Goal: Task Accomplishment & Management: Manage account settings

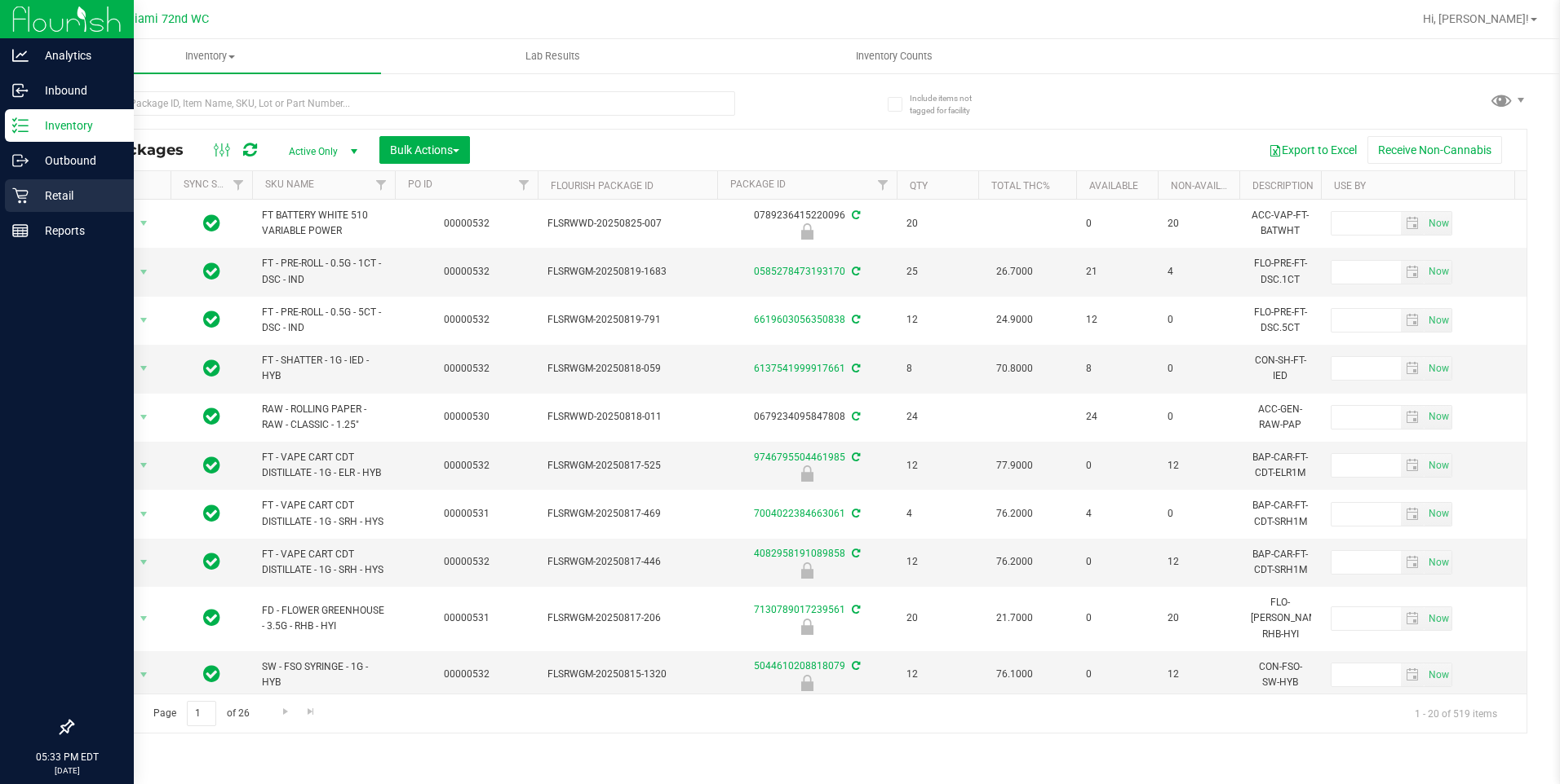
click at [23, 191] on icon at bounding box center [20, 196] width 15 height 15
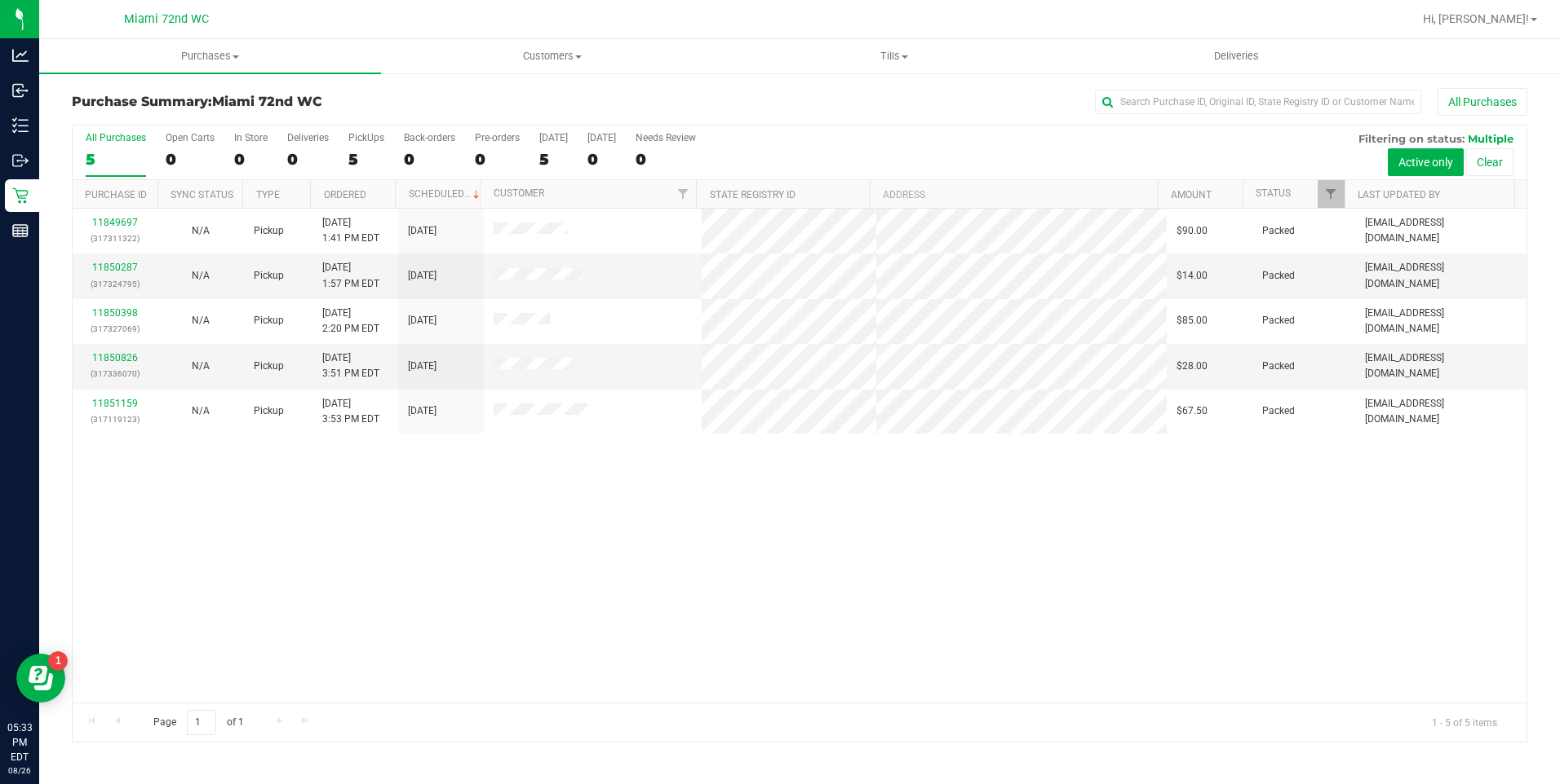
click at [927, 553] on div "11849697 (317311322) N/A Pickup [DATE] 1:41 PM EDT 8/26/2025 $90.00 Packed [EMA…" at bounding box center [799, 456] width 1454 height 494
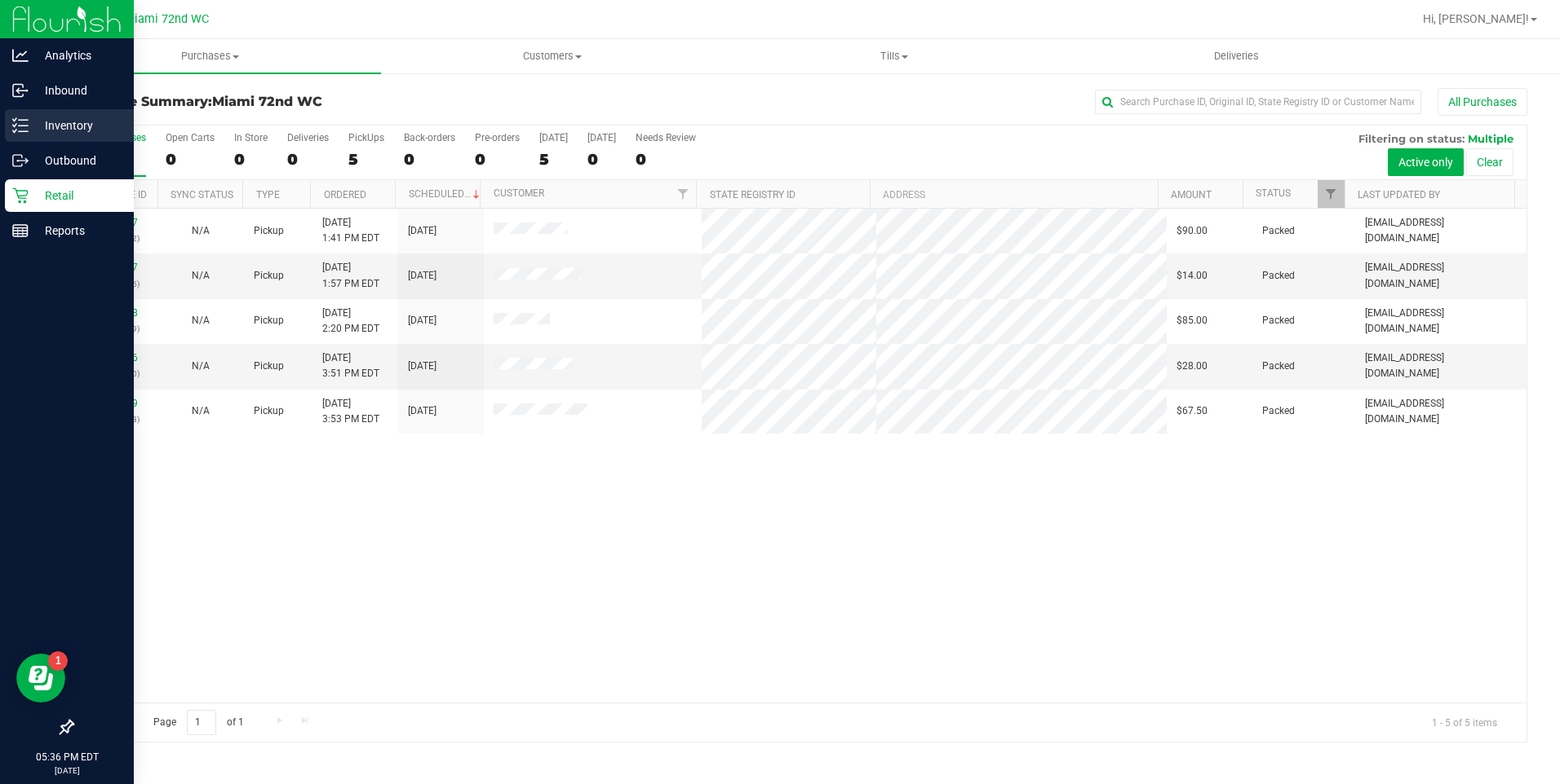
click at [77, 117] on p "Inventory" at bounding box center [77, 125] width 98 height 20
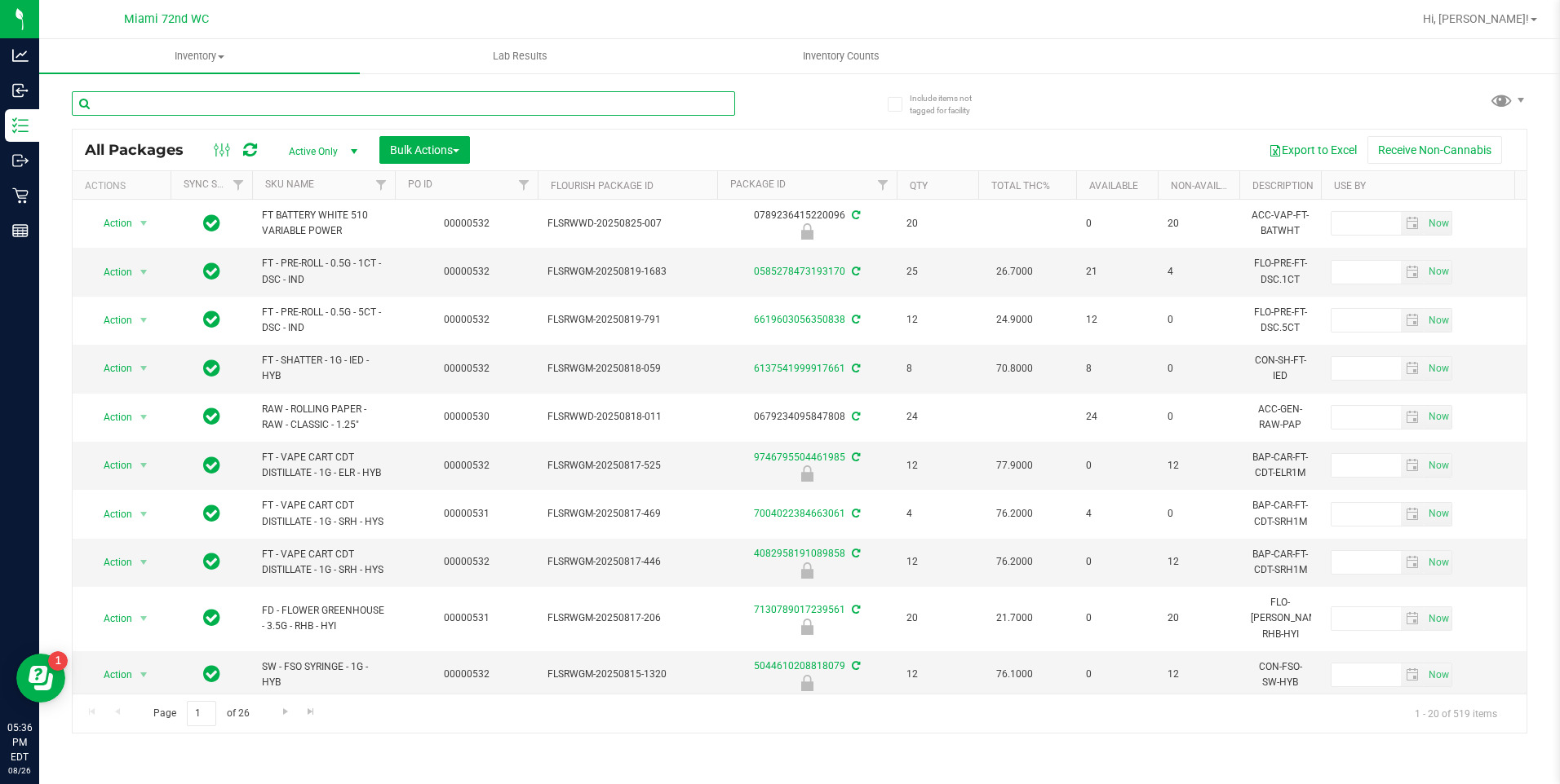
click at [287, 103] on input "text" at bounding box center [403, 104] width 663 height 24
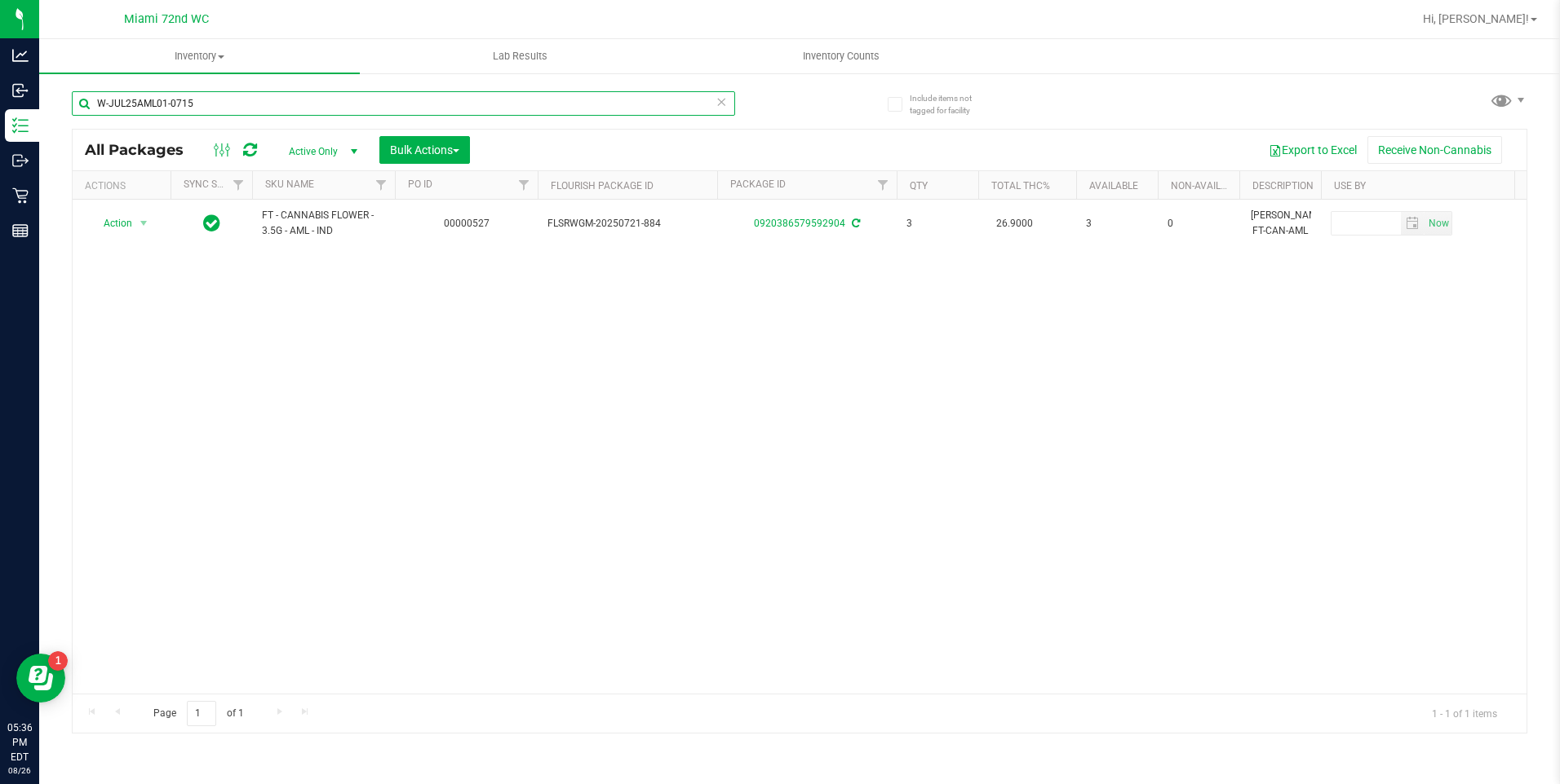
type input "W-JUL25AML01-0715"
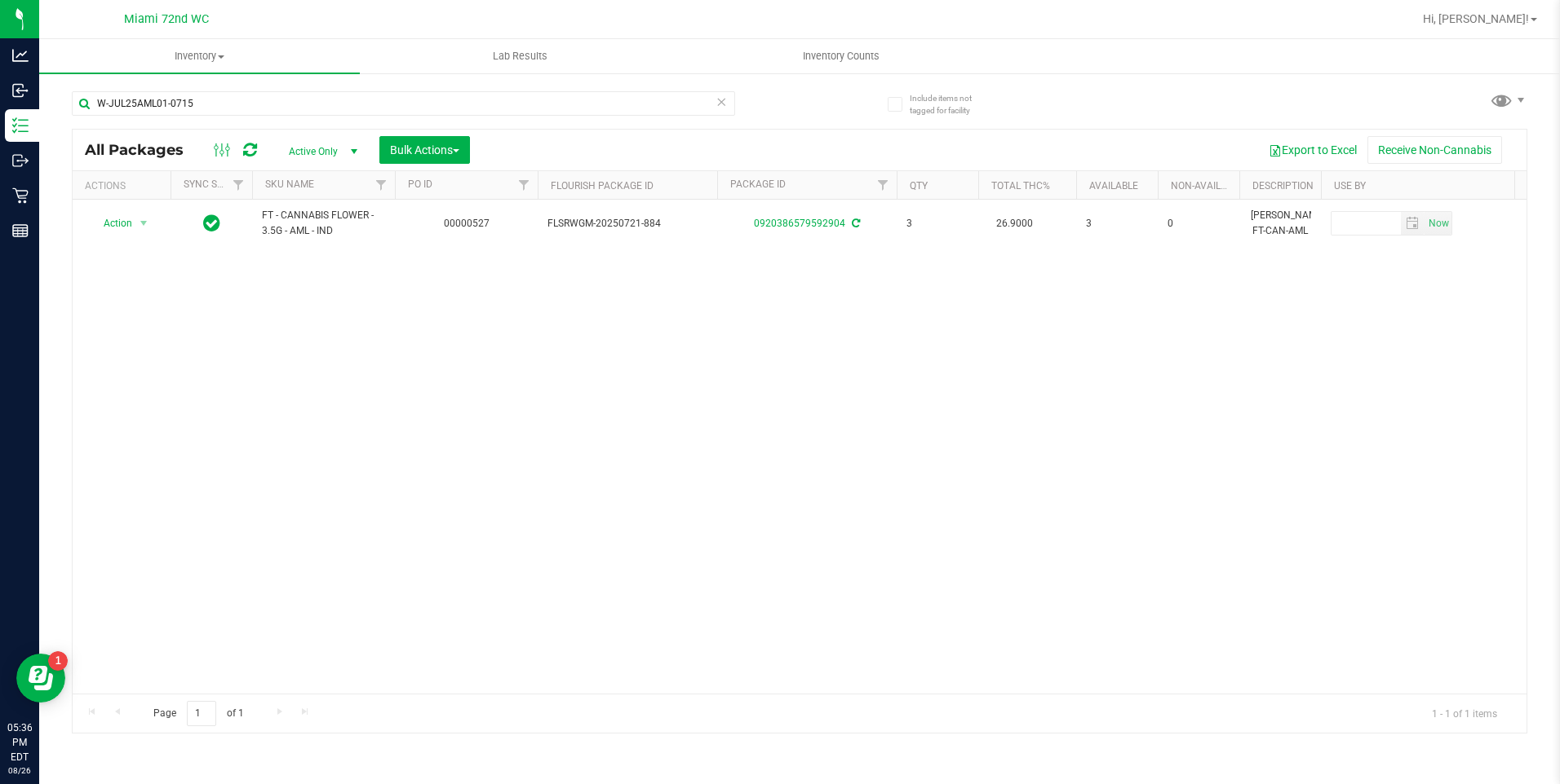
click at [720, 101] on icon at bounding box center [722, 101] width 11 height 20
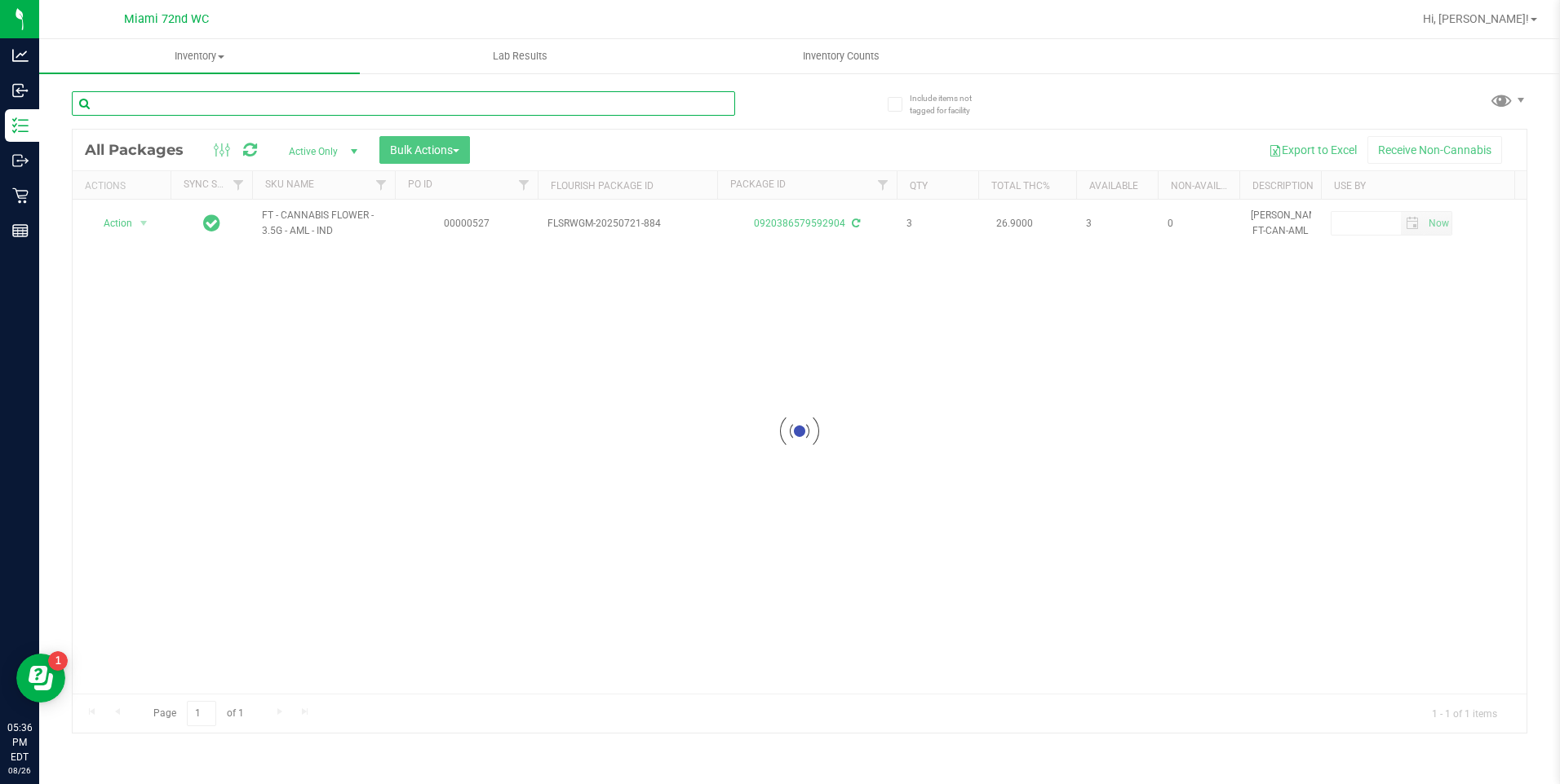
click at [550, 101] on input "text" at bounding box center [403, 104] width 663 height 24
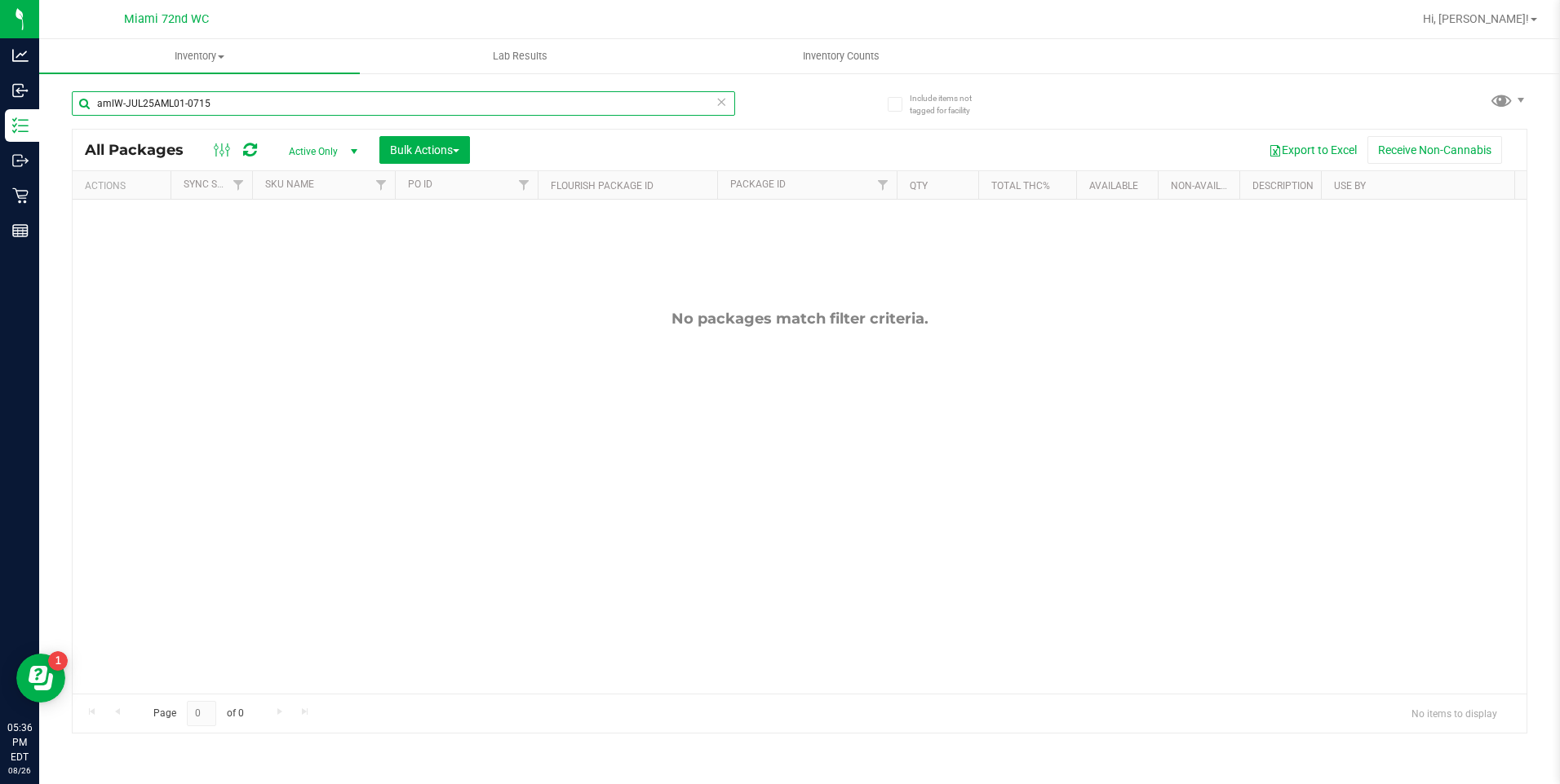
type input "amlW-JUL25AML01-0715"
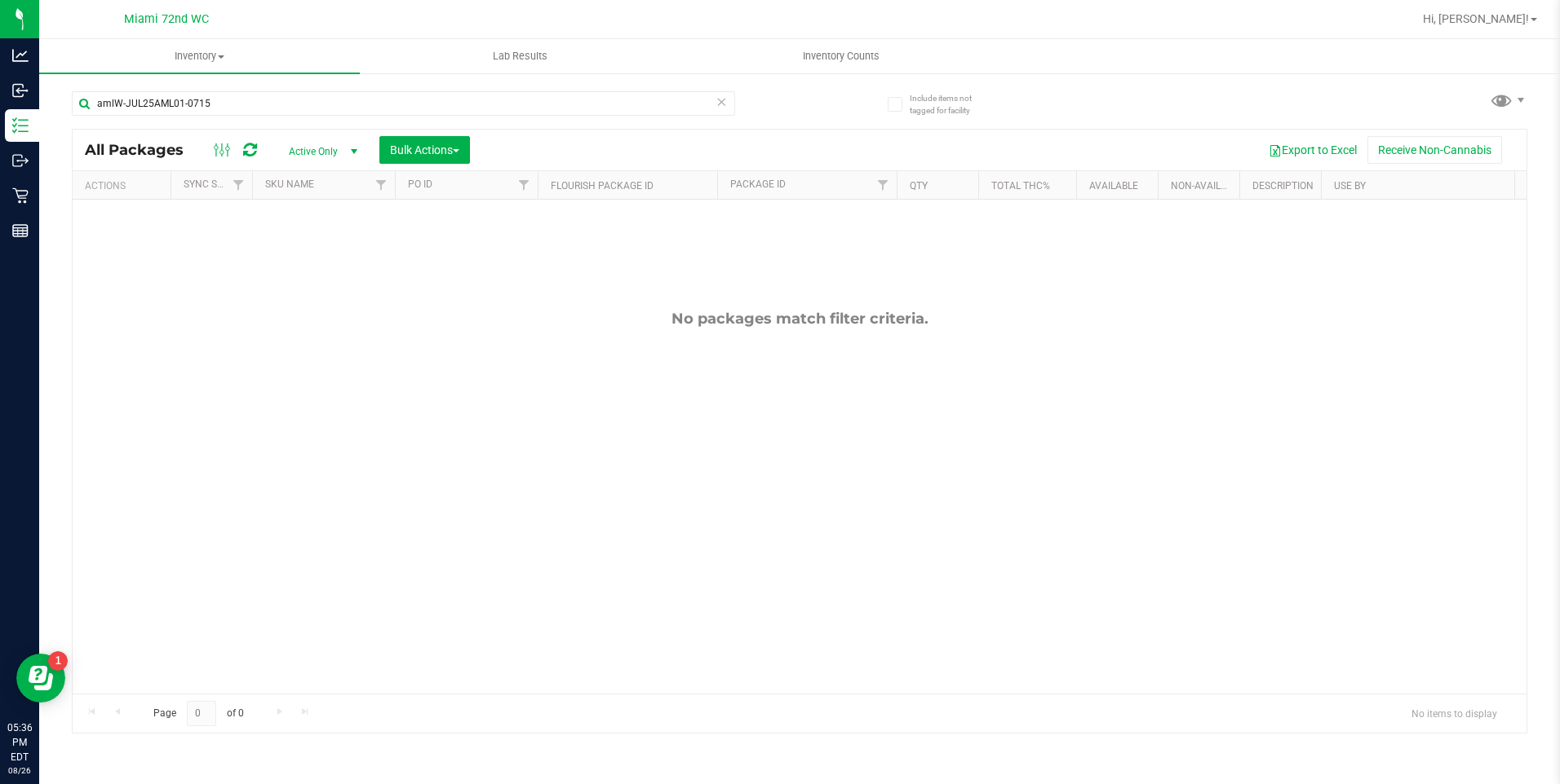
click at [722, 98] on icon at bounding box center [722, 101] width 11 height 20
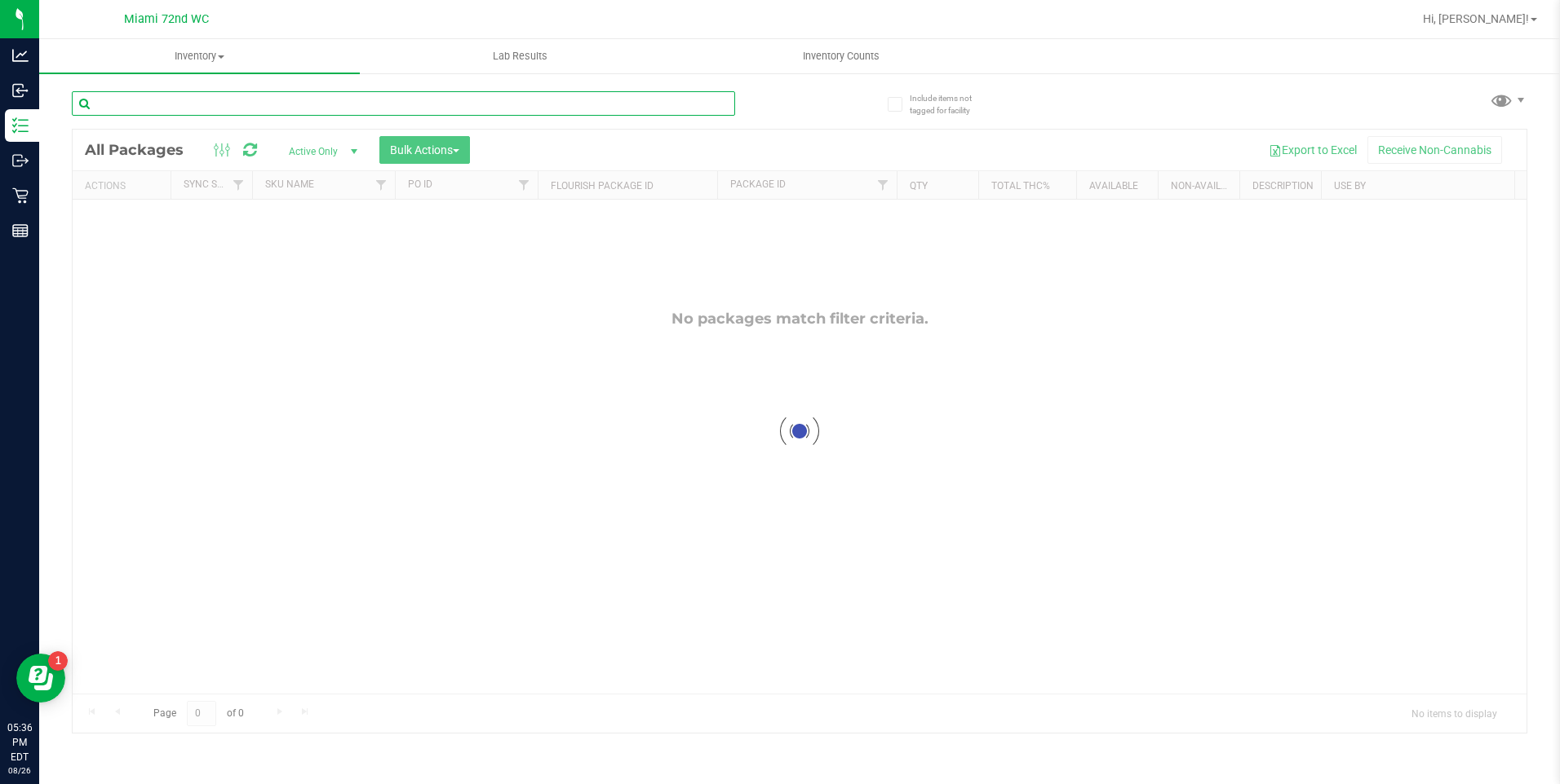
click at [614, 113] on input "text" at bounding box center [403, 104] width 663 height 24
click at [614, 107] on input "text" at bounding box center [403, 104] width 663 height 24
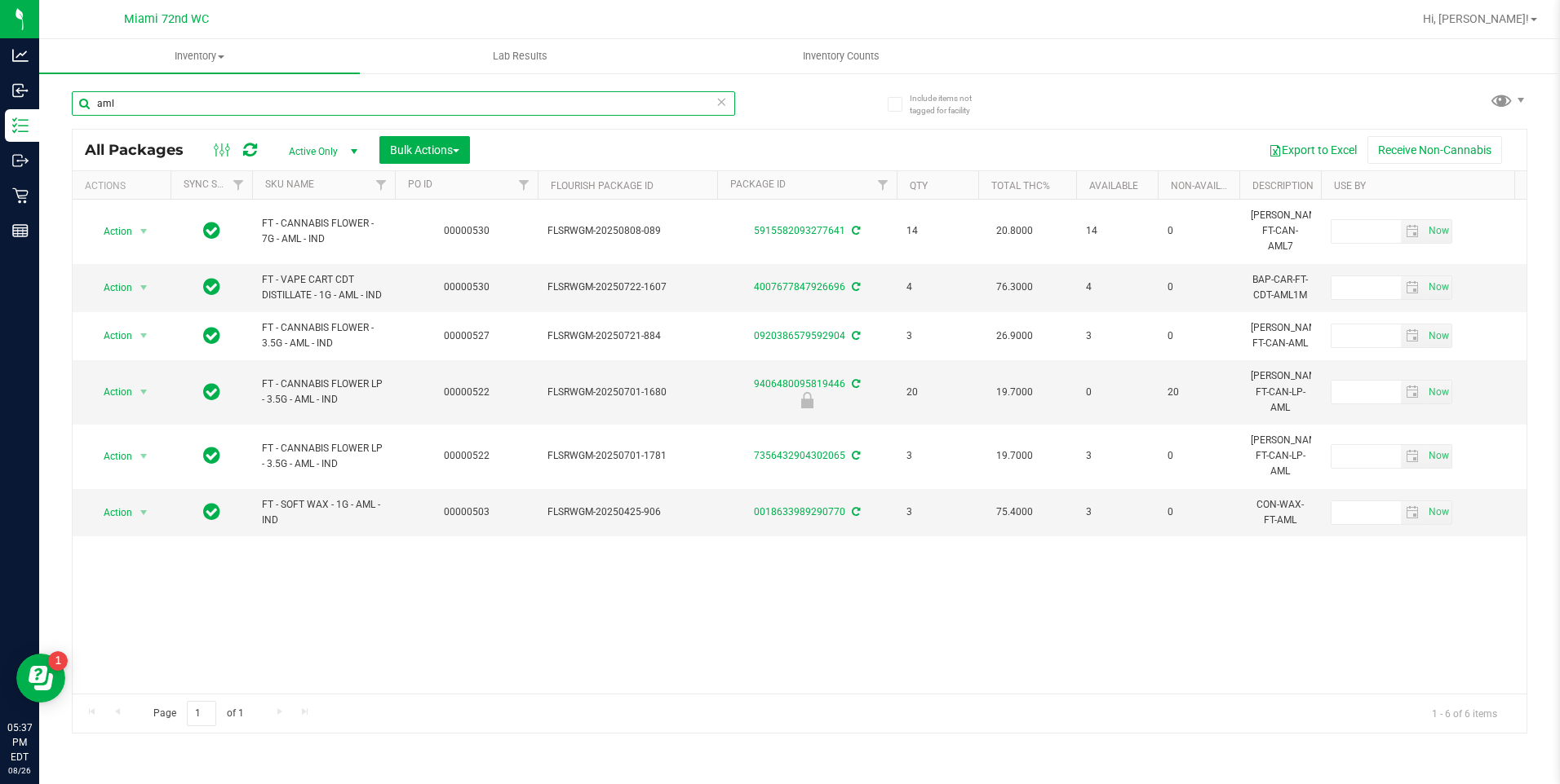
type input "aml"
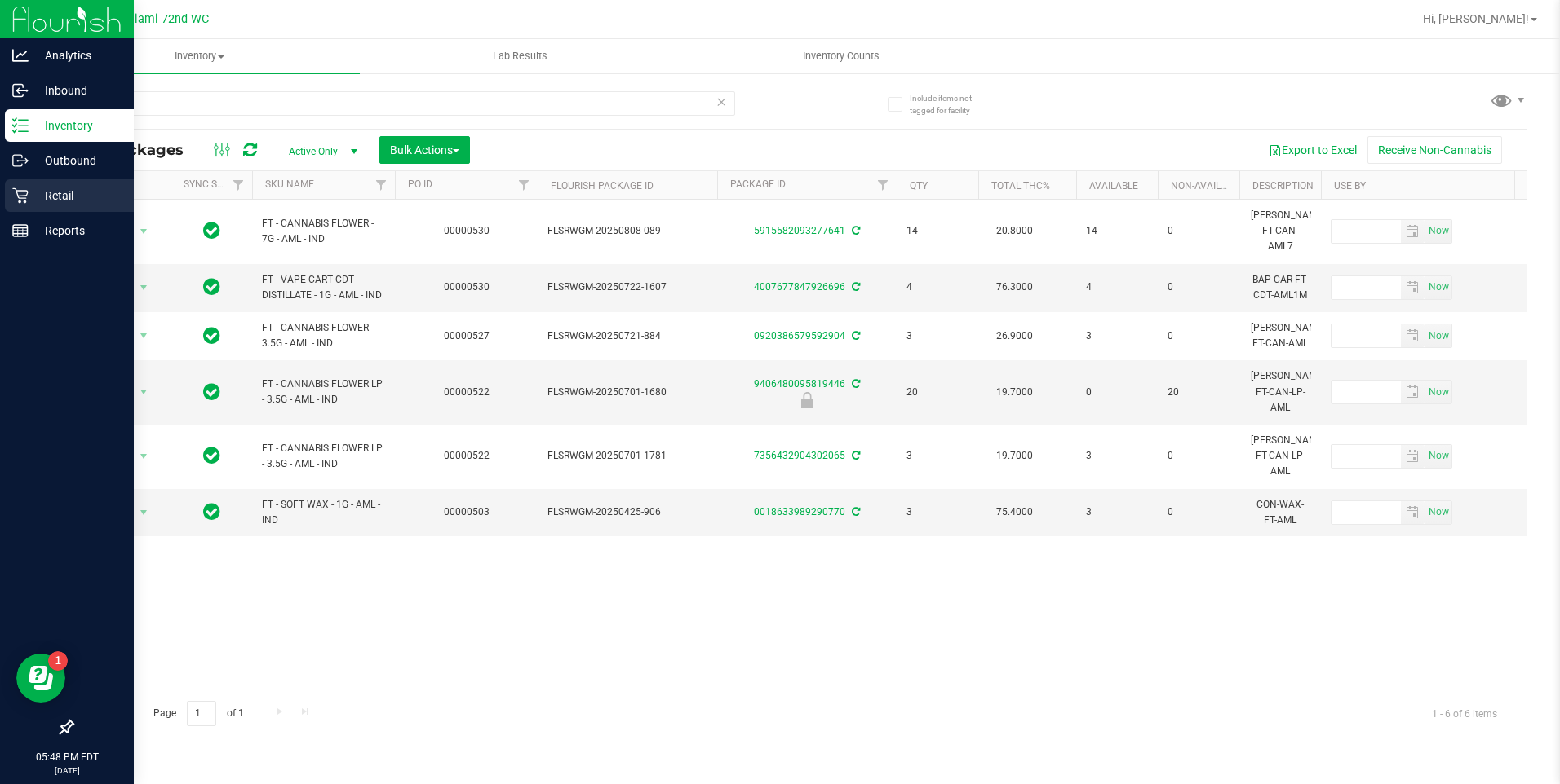
click at [34, 193] on p "Retail" at bounding box center [77, 196] width 98 height 20
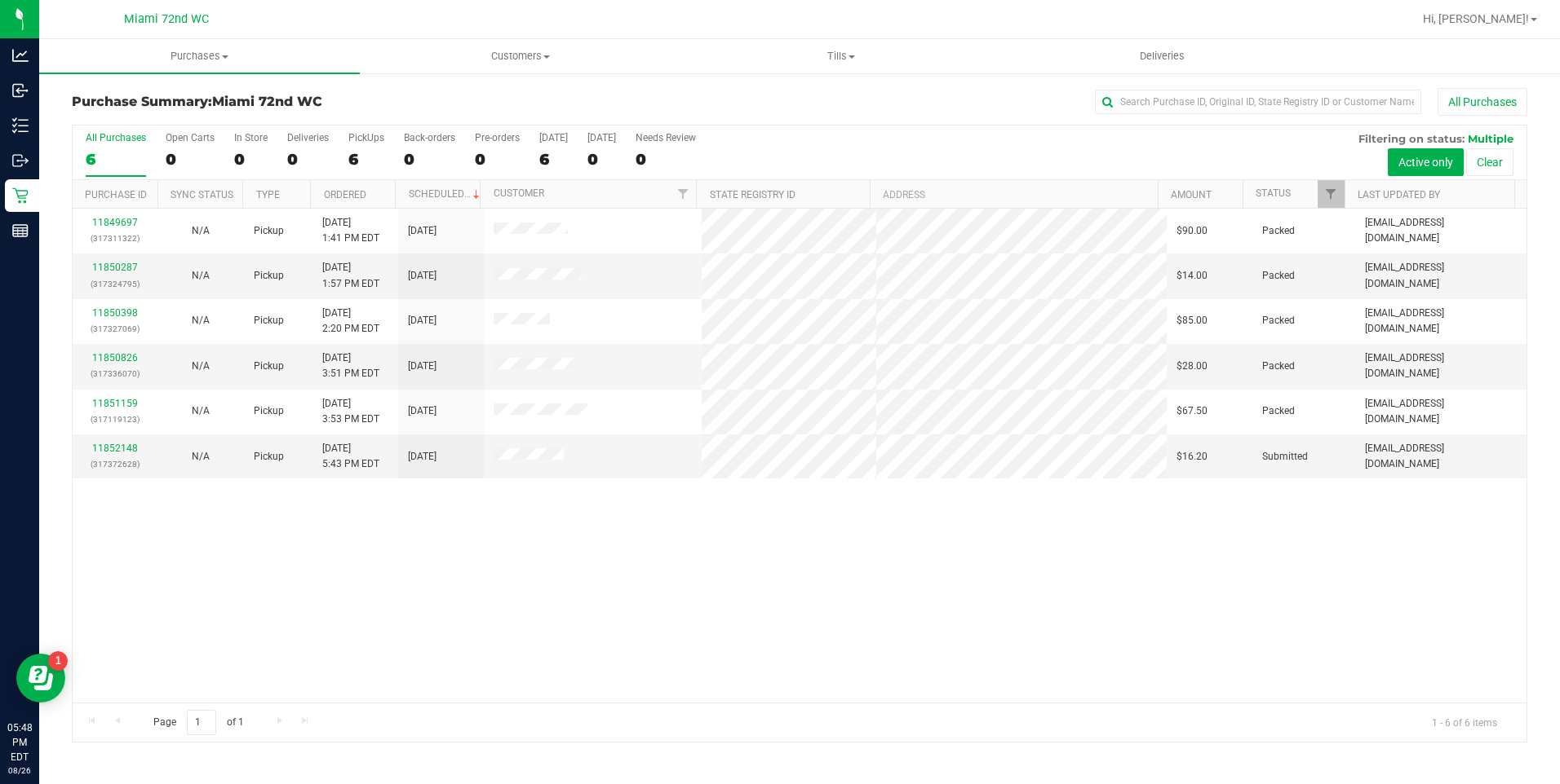
click at [1229, 601] on div "11849697 (317311322) N/A Pickup [DATE] 1:41 PM EDT 8/26/2025 $90.00 Packed [EMA…" at bounding box center [799, 456] width 1454 height 494
click at [119, 448] on link "11852148" at bounding box center [115, 448] width 46 height 11
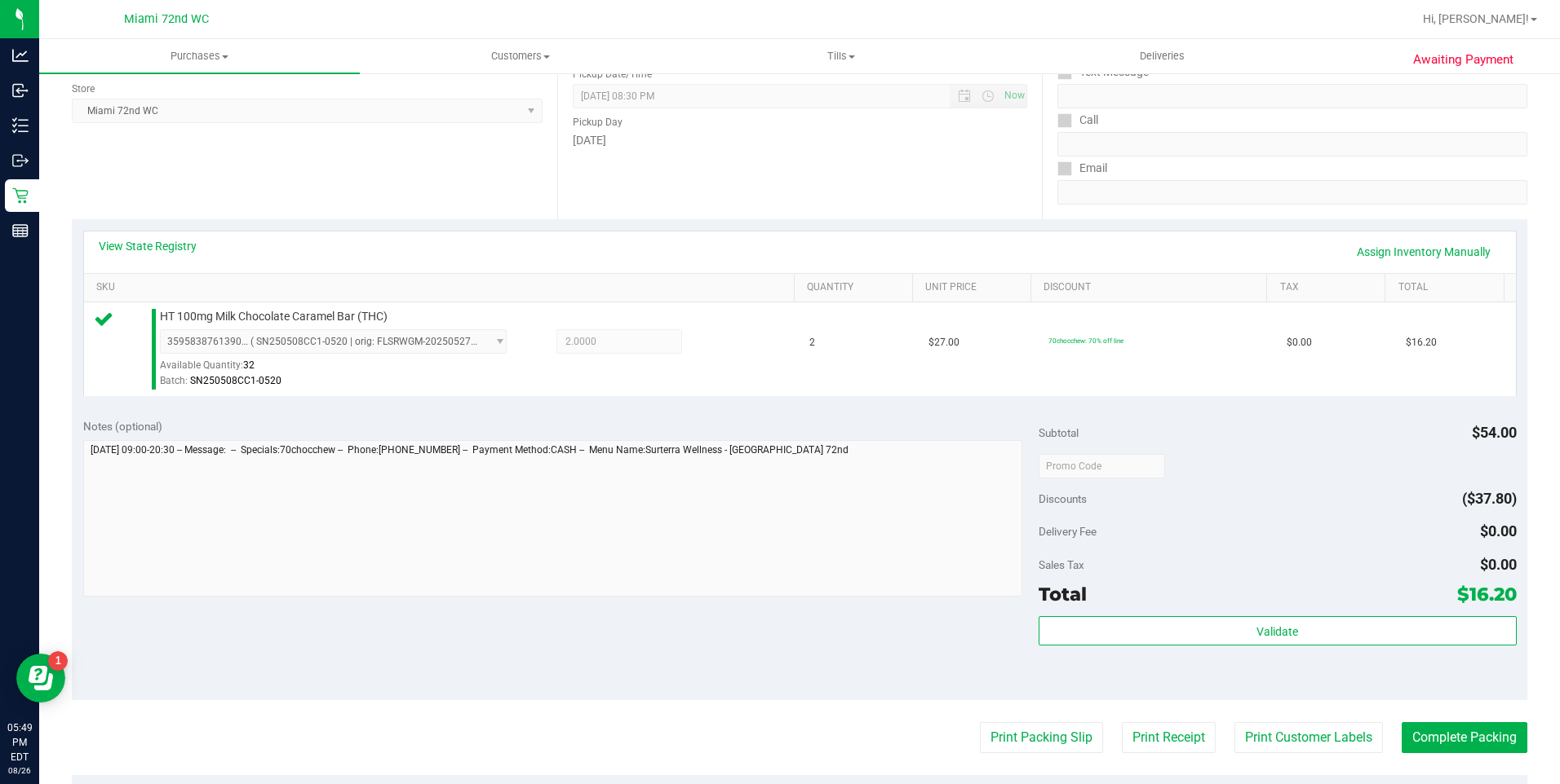
scroll to position [286, 0]
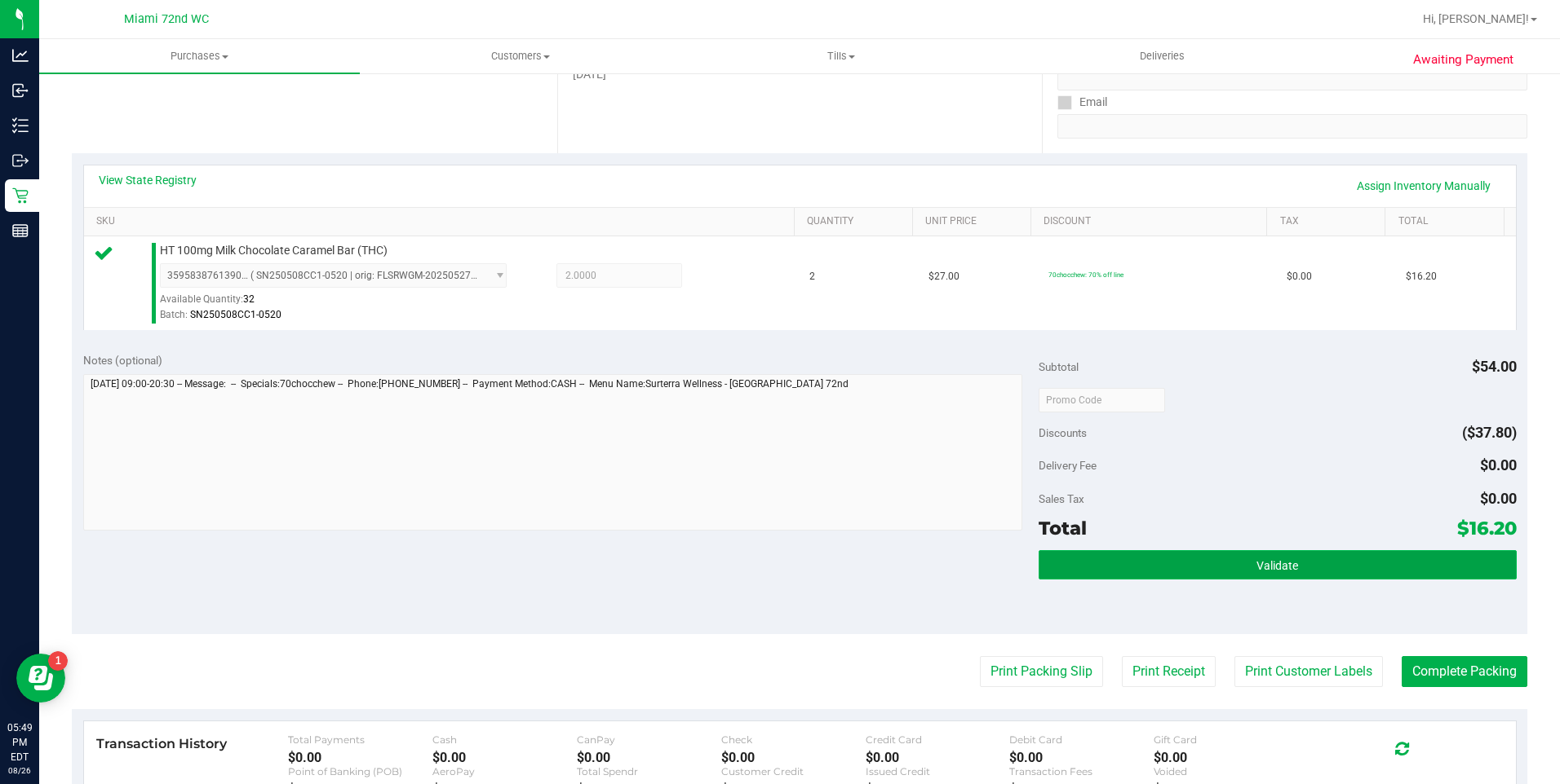
click at [1256, 570] on span "Validate" at bounding box center [1277, 566] width 41 height 13
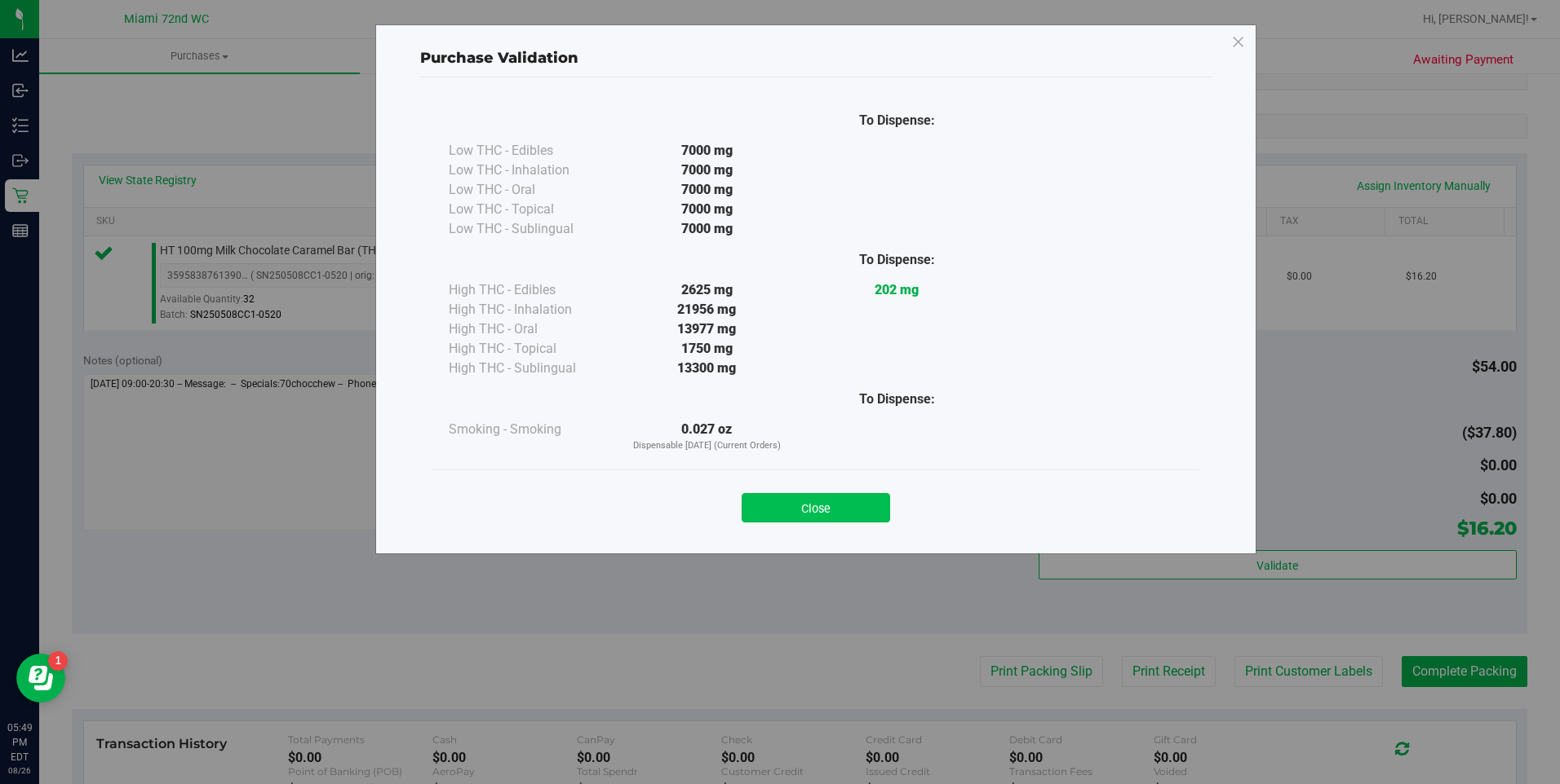
click at [810, 517] on button "Close" at bounding box center [816, 507] width 149 height 29
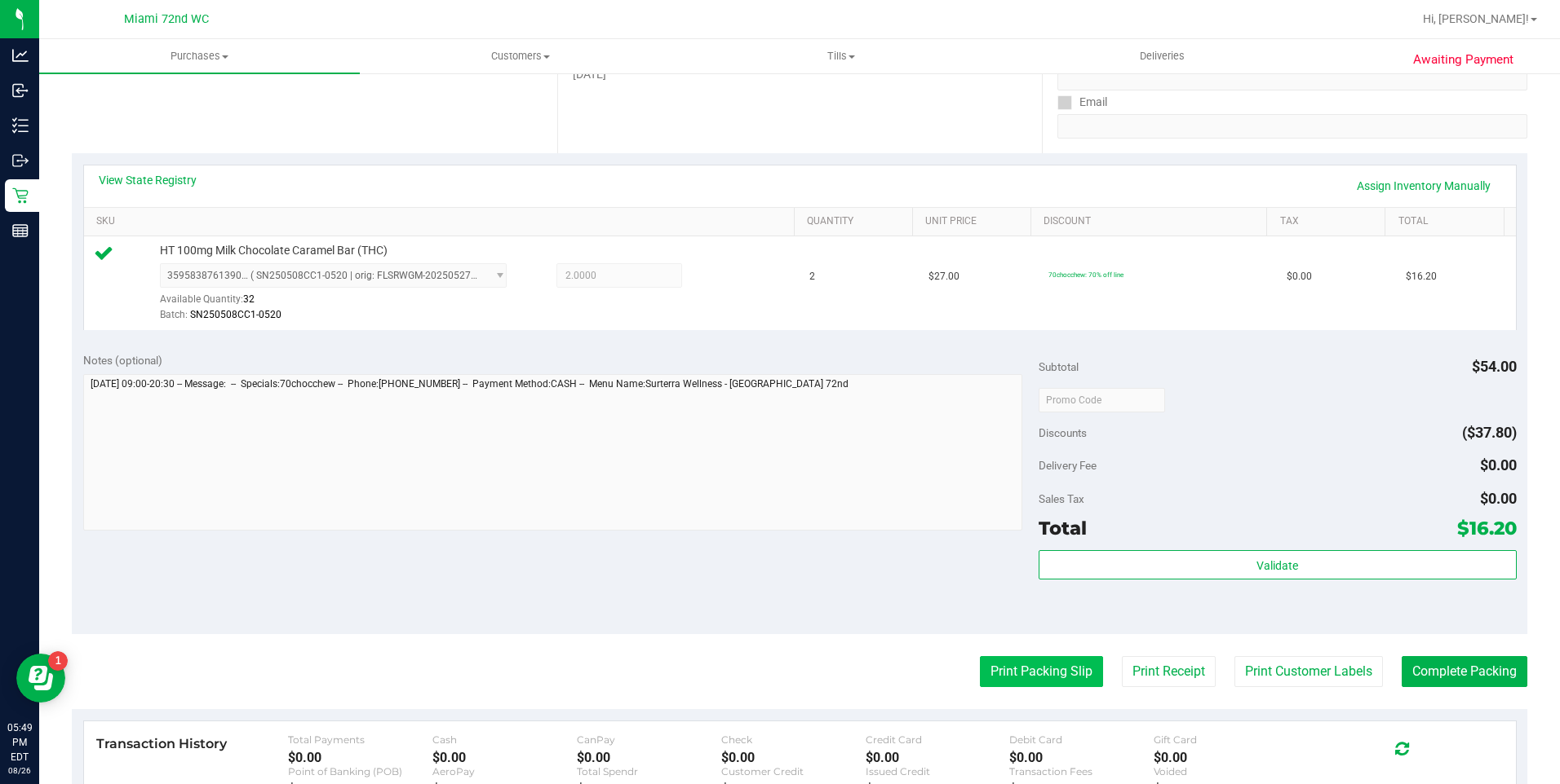
click at [1043, 679] on button "Print Packing Slip" at bounding box center [1041, 671] width 123 height 31
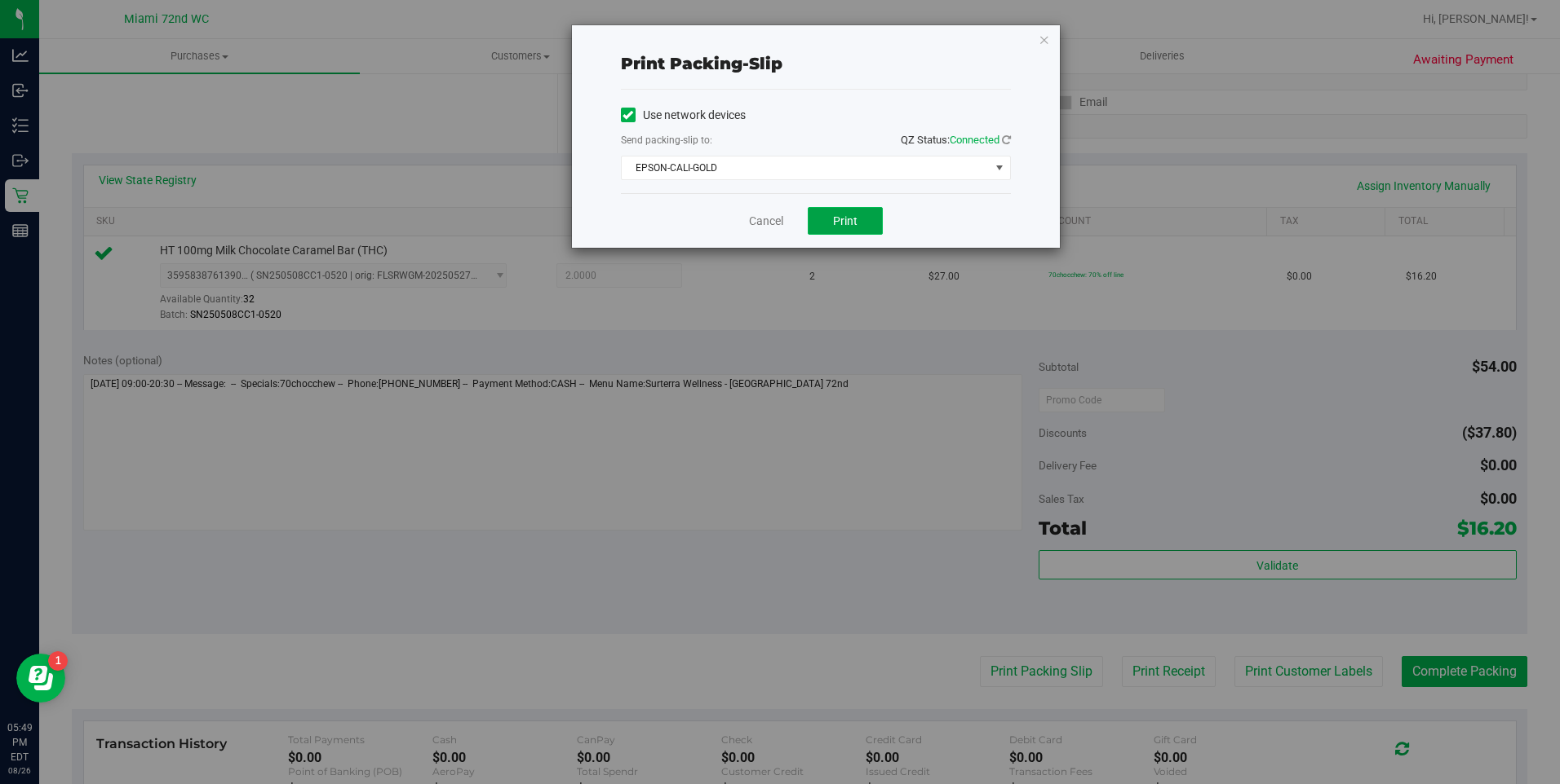
click at [829, 211] on button "Print" at bounding box center [845, 220] width 75 height 27
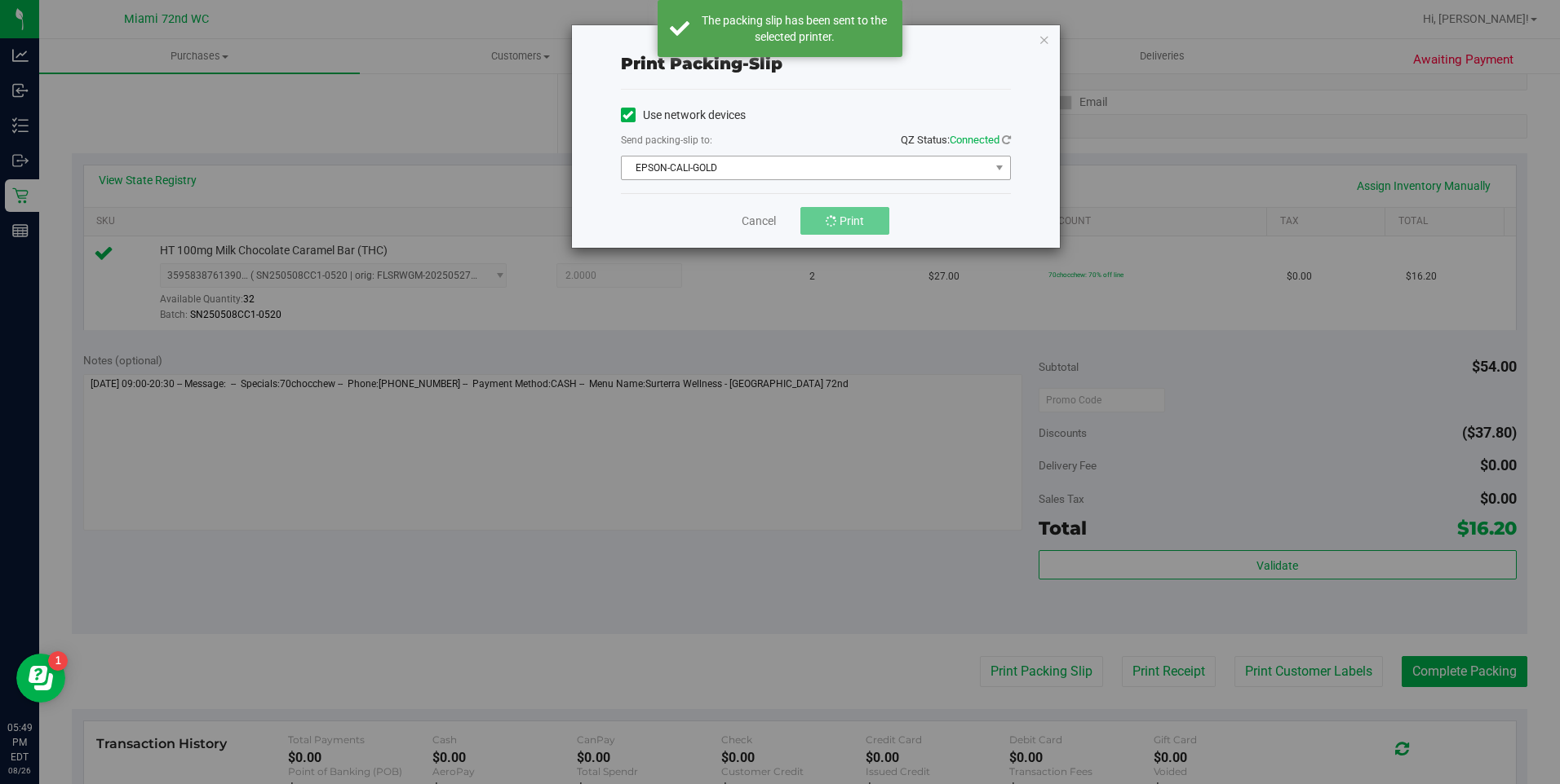
click at [877, 174] on span "EPSON-CALI-GOLD" at bounding box center [805, 168] width 368 height 23
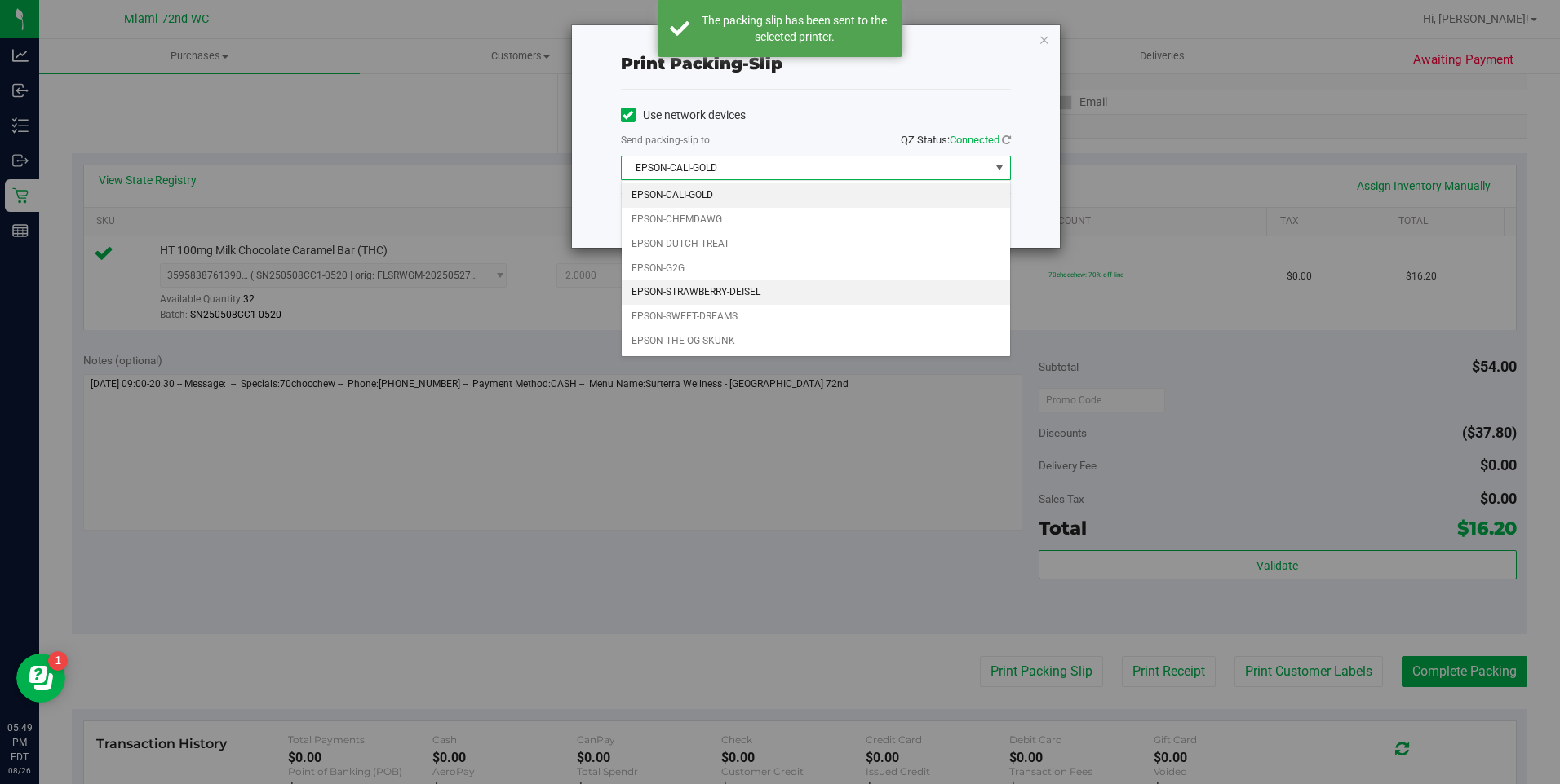
click at [790, 280] on li "EPSON-STRAWBERRY-DEISEL" at bounding box center [815, 293] width 388 height 24
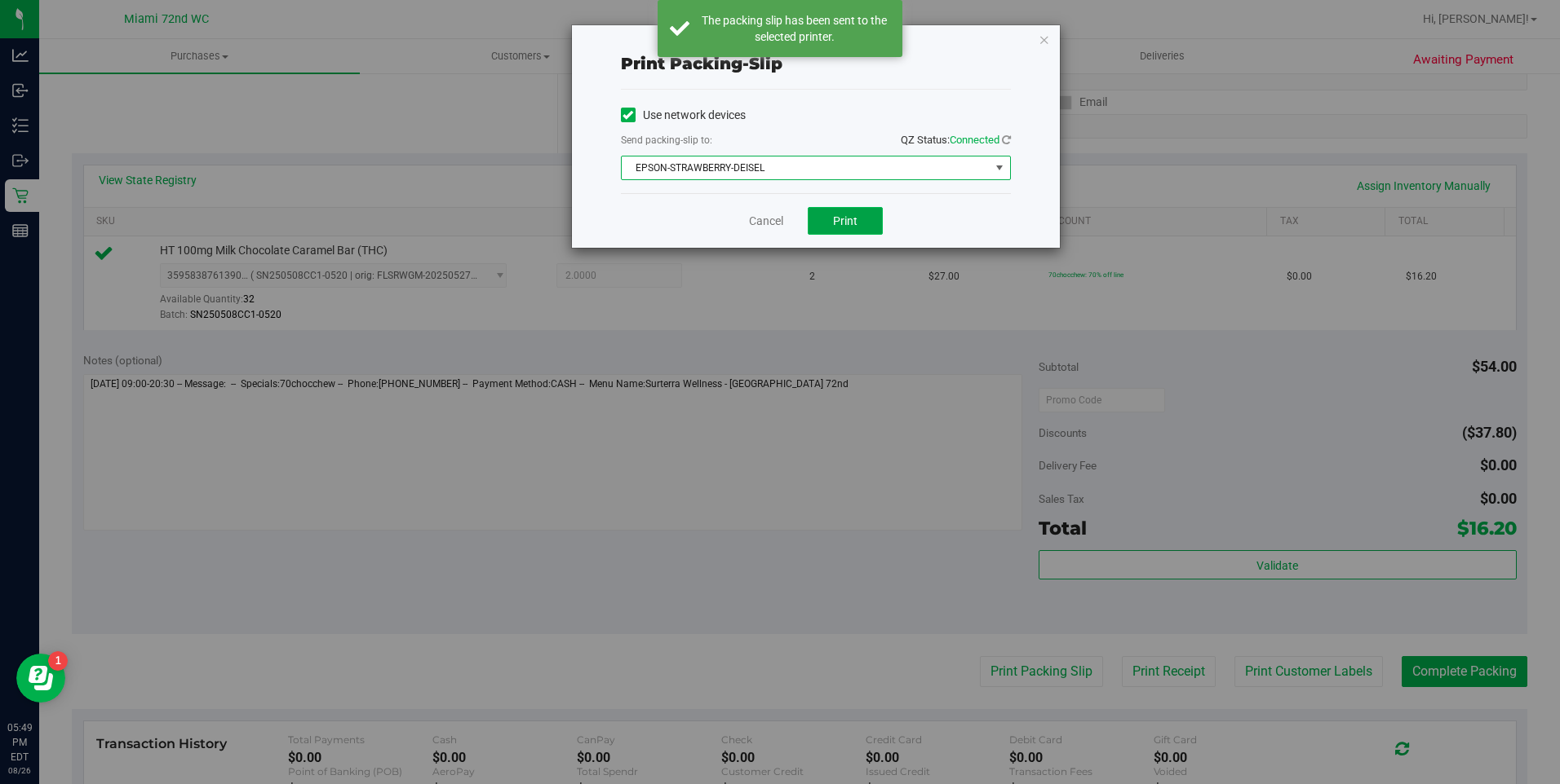
click at [859, 217] on button "Print" at bounding box center [845, 220] width 75 height 27
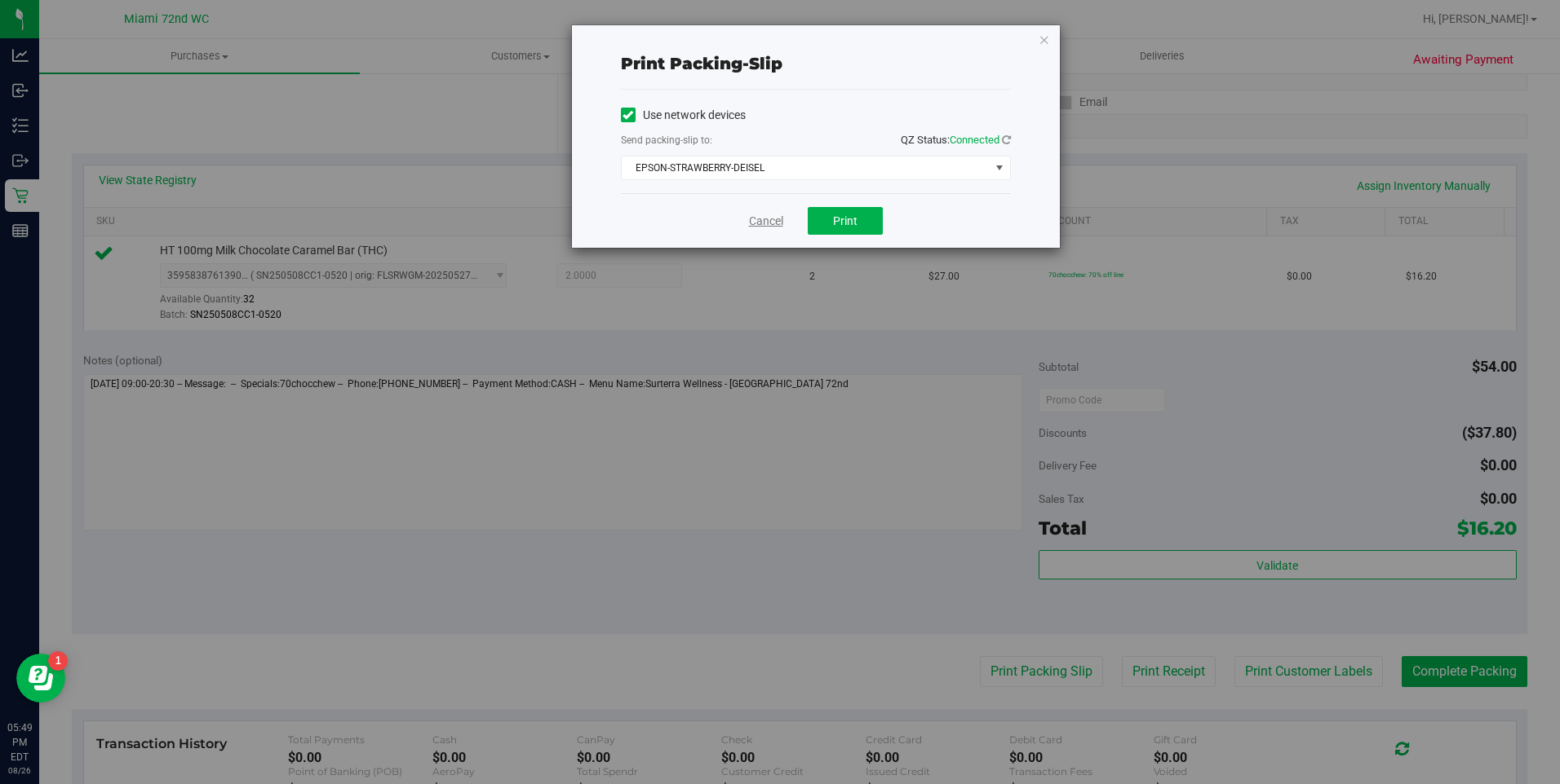
click at [763, 224] on link "Cancel" at bounding box center [765, 221] width 34 height 17
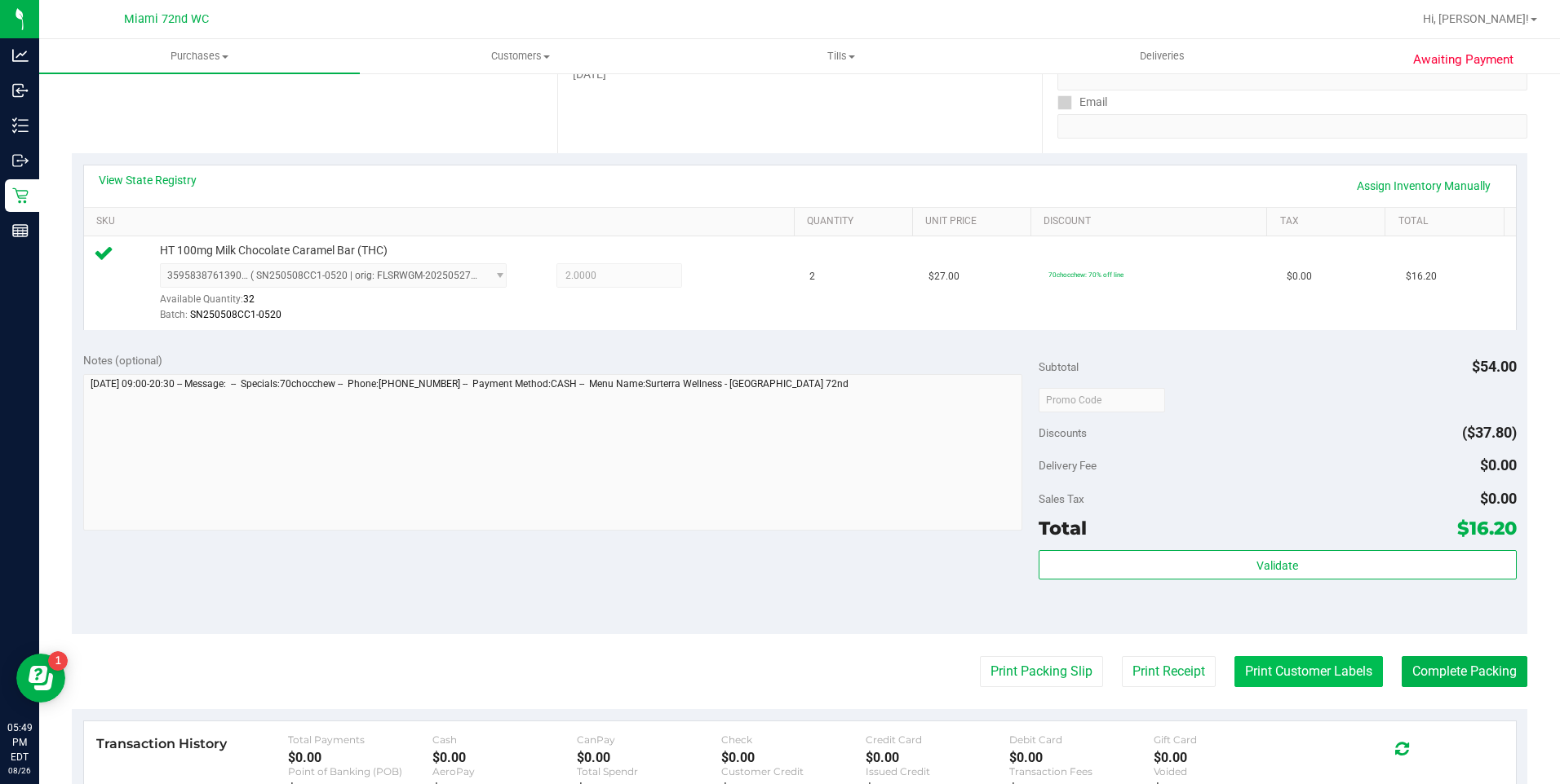
click at [1324, 674] on button "Print Customer Labels" at bounding box center [1309, 671] width 149 height 31
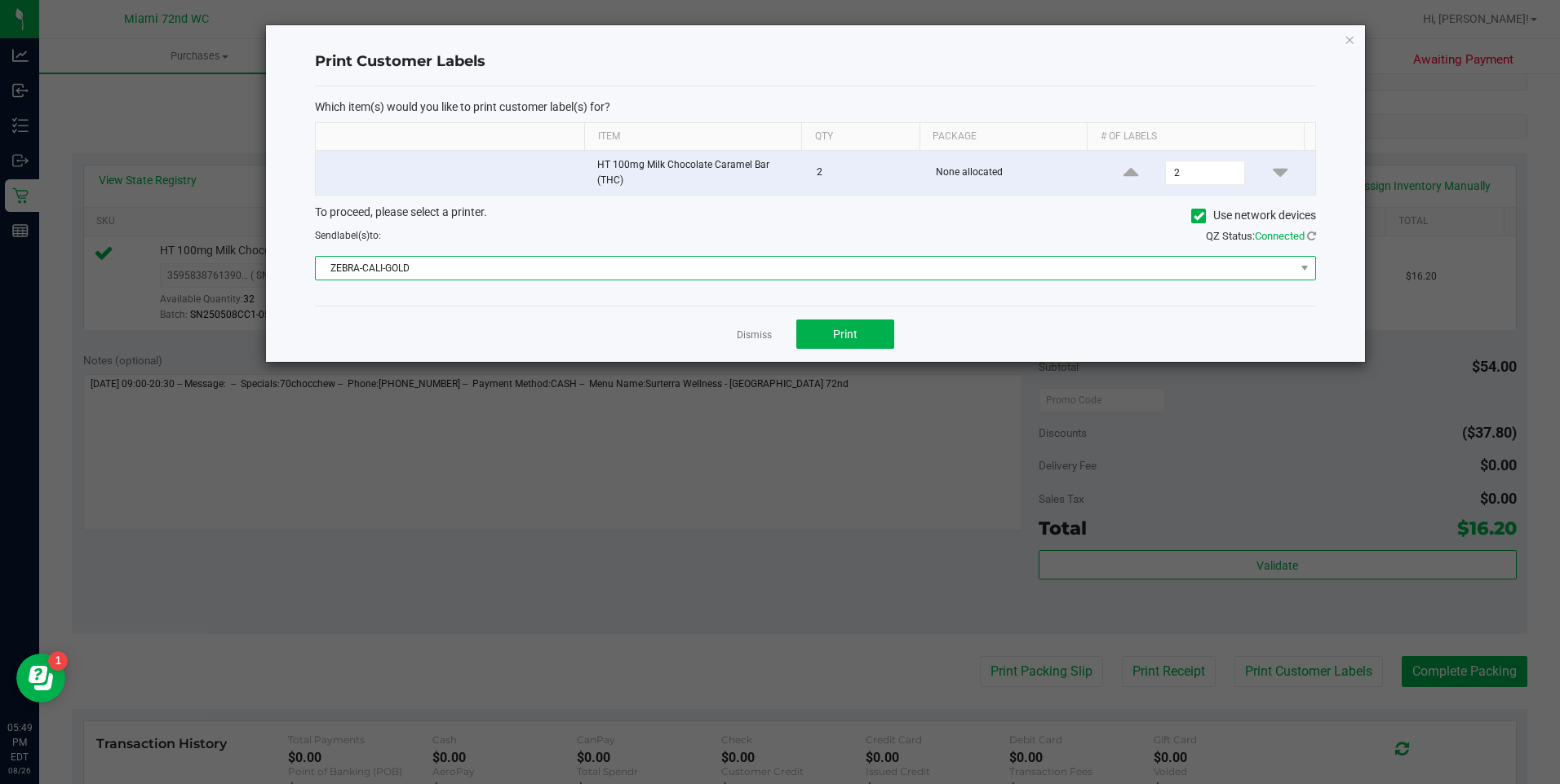
click at [889, 260] on span "ZEBRA-CALI-GOLD" at bounding box center [805, 268] width 979 height 23
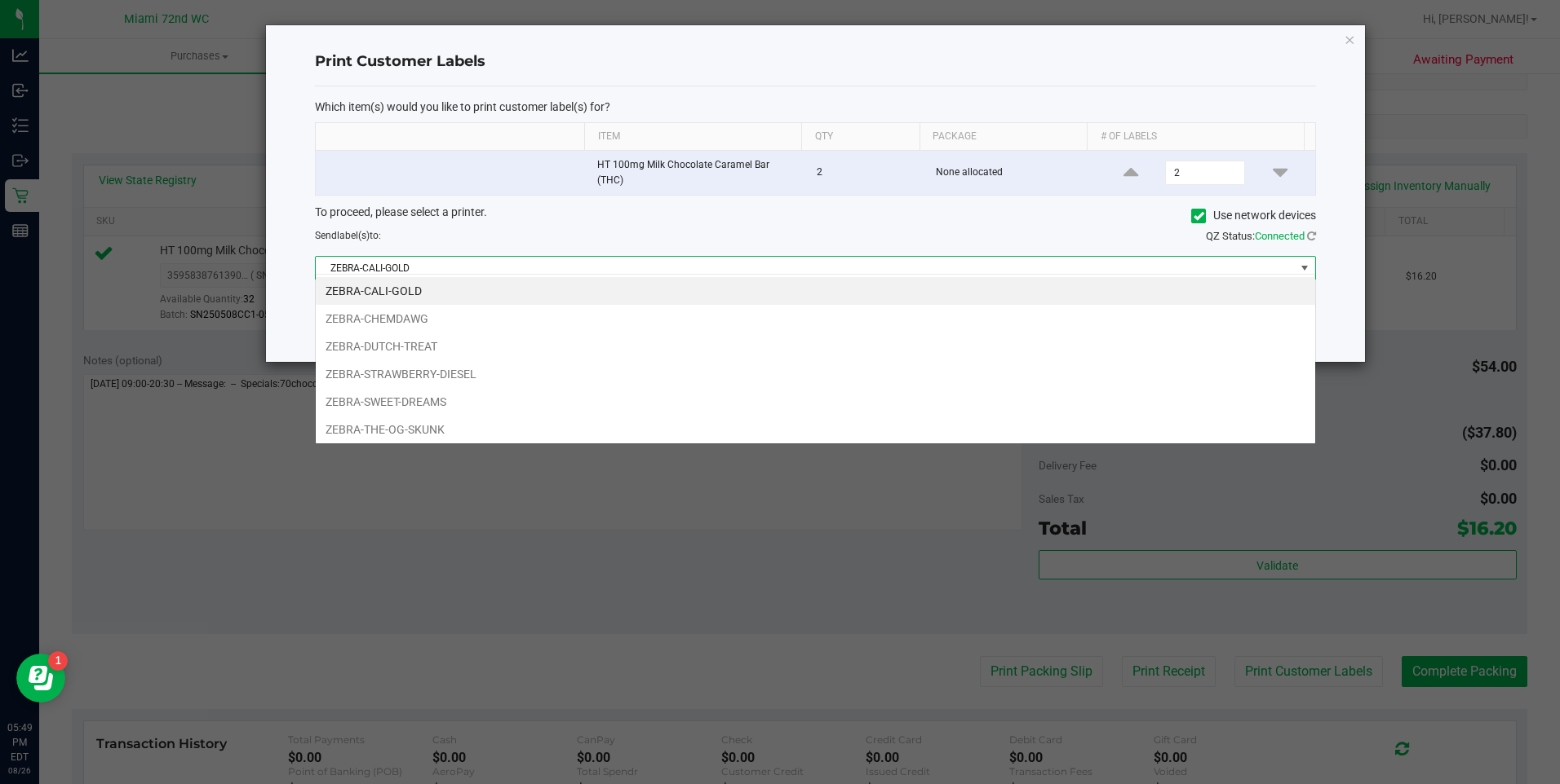
scroll to position [24, 1001]
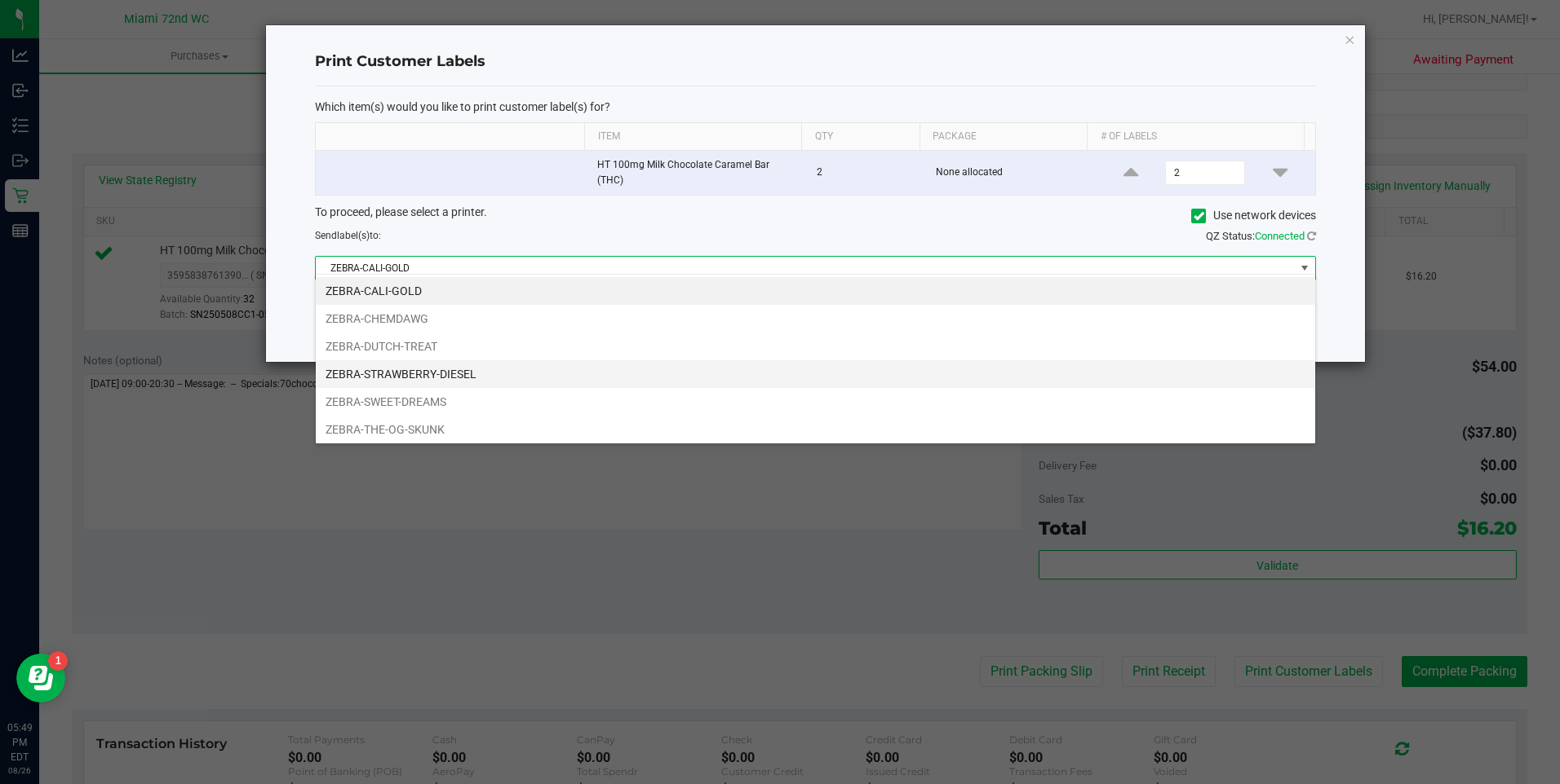
click at [666, 373] on li "ZEBRA-STRAWBERRY-DIESEL" at bounding box center [814, 374] width 999 height 27
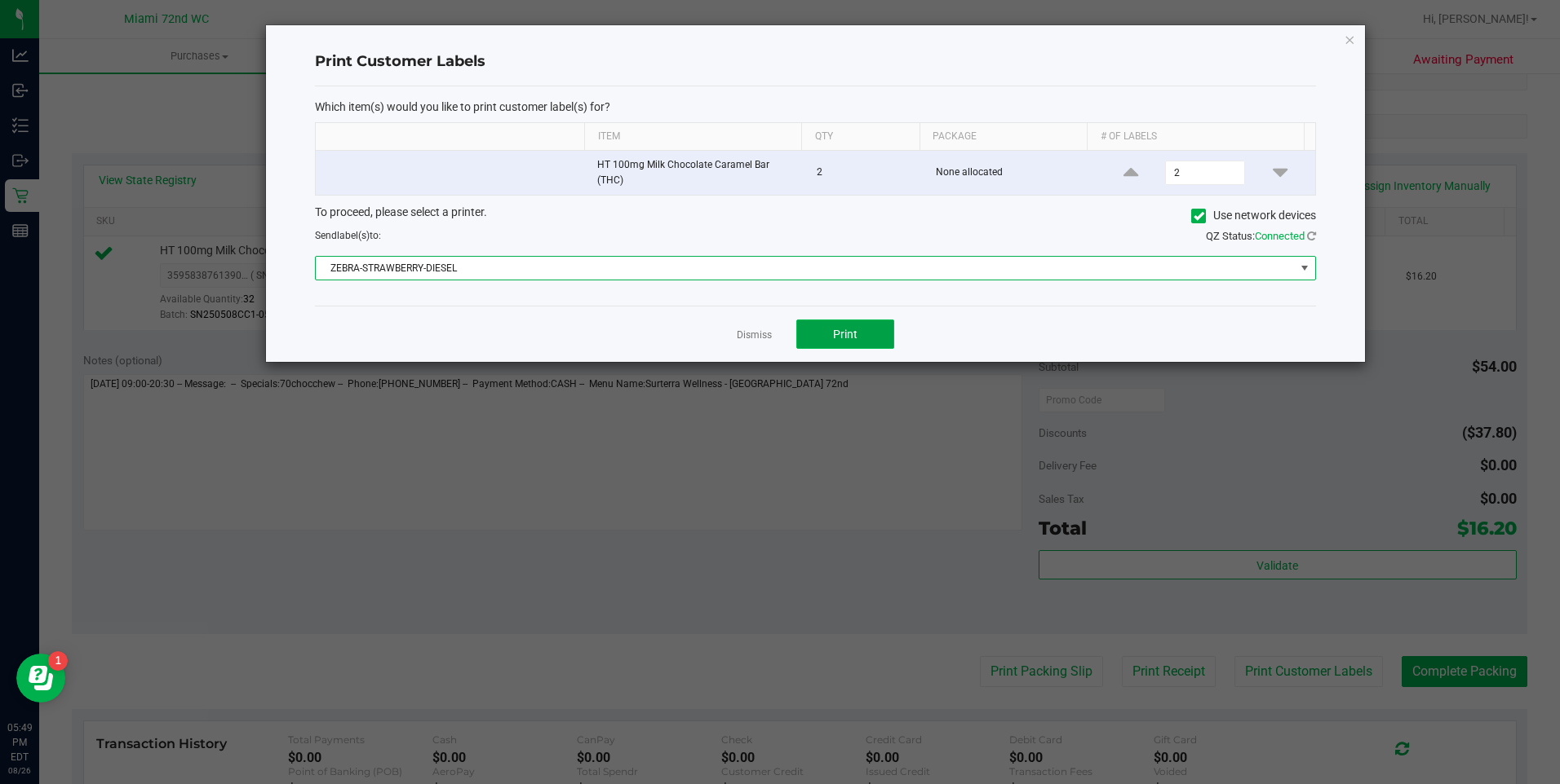
click at [858, 339] on button "Print" at bounding box center [845, 334] width 98 height 29
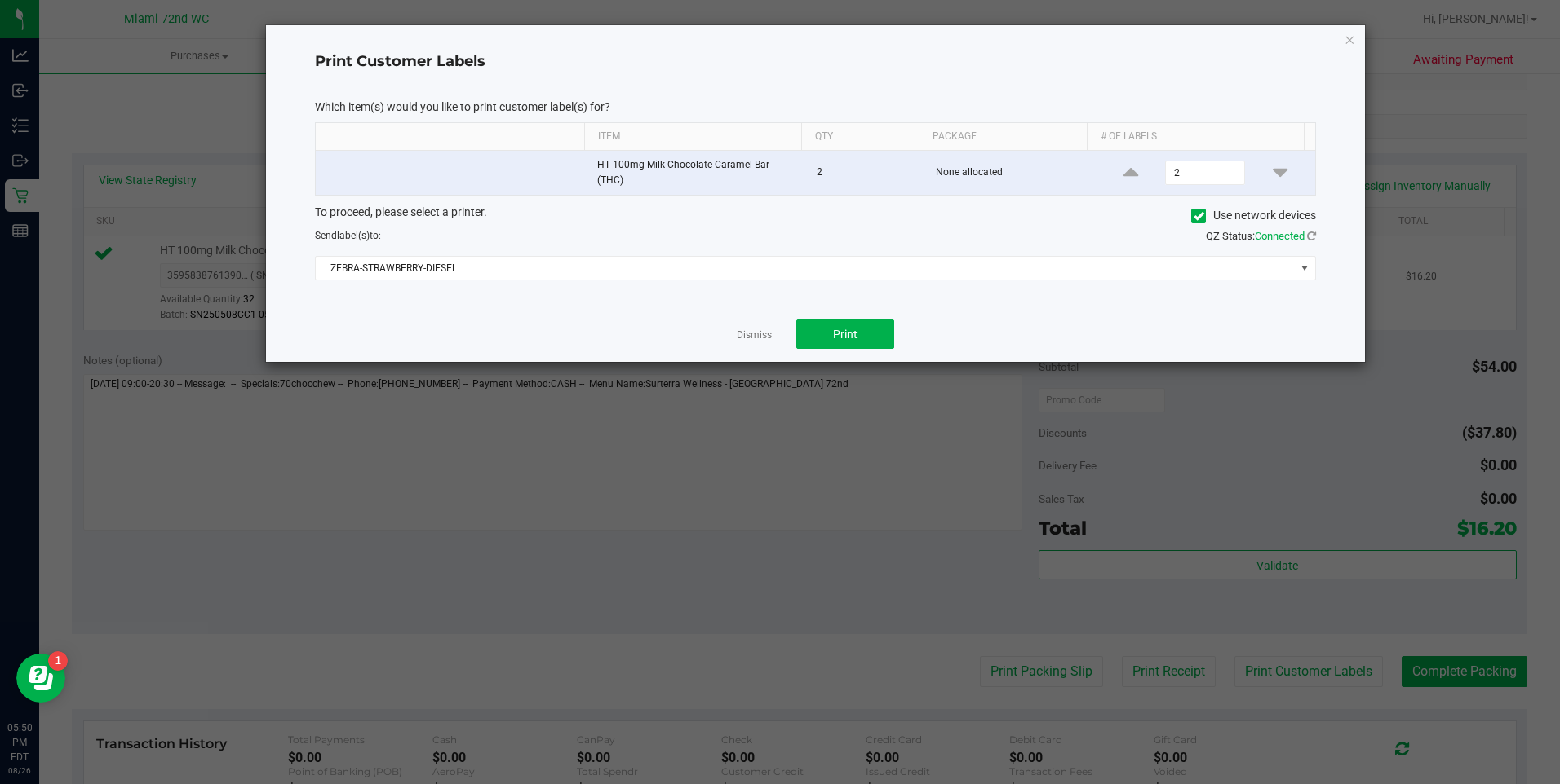
click at [747, 328] on link "Dismiss" at bounding box center [753, 335] width 35 height 14
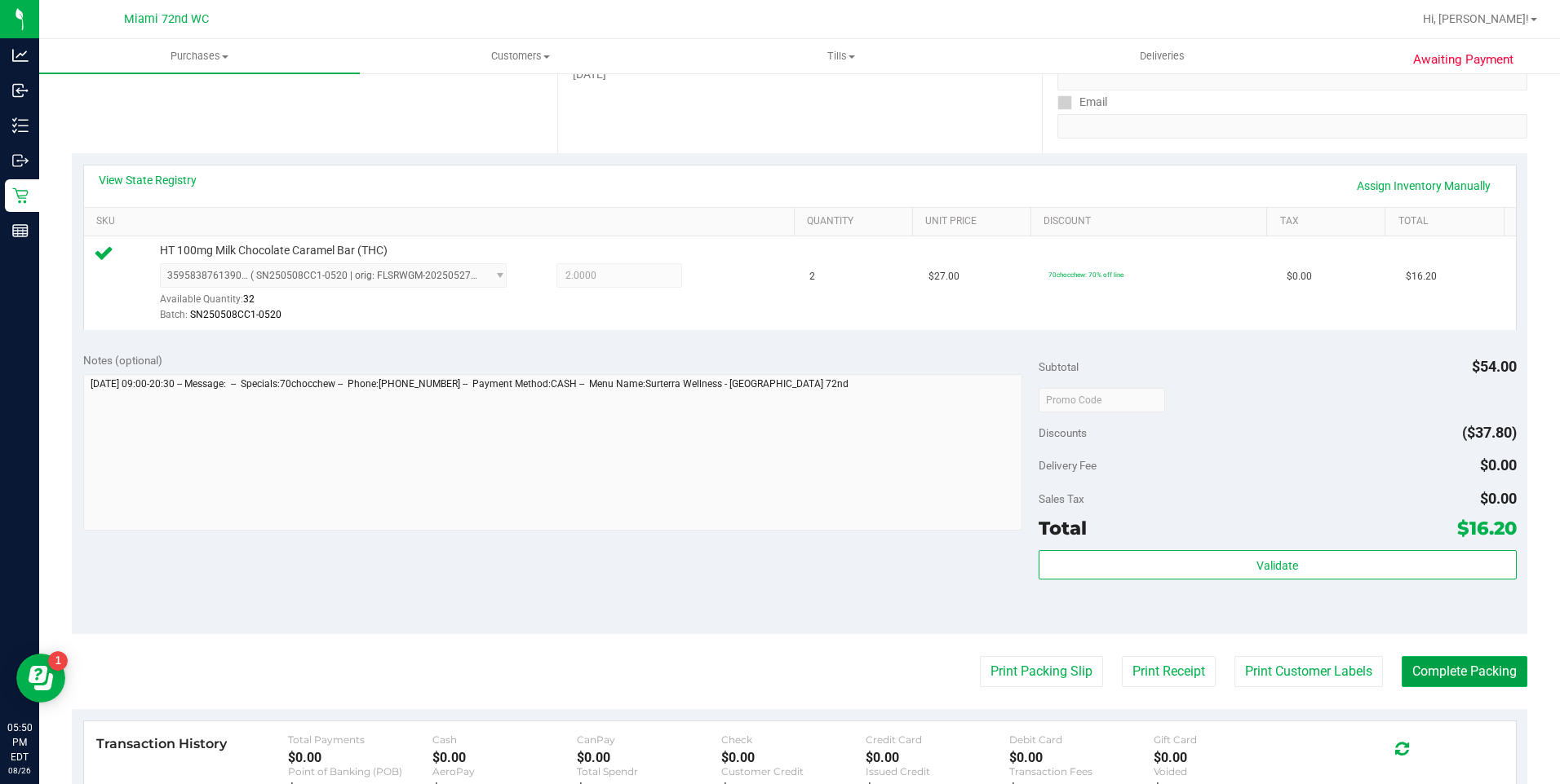
click at [1420, 673] on button "Complete Packing" at bounding box center [1463, 671] width 125 height 31
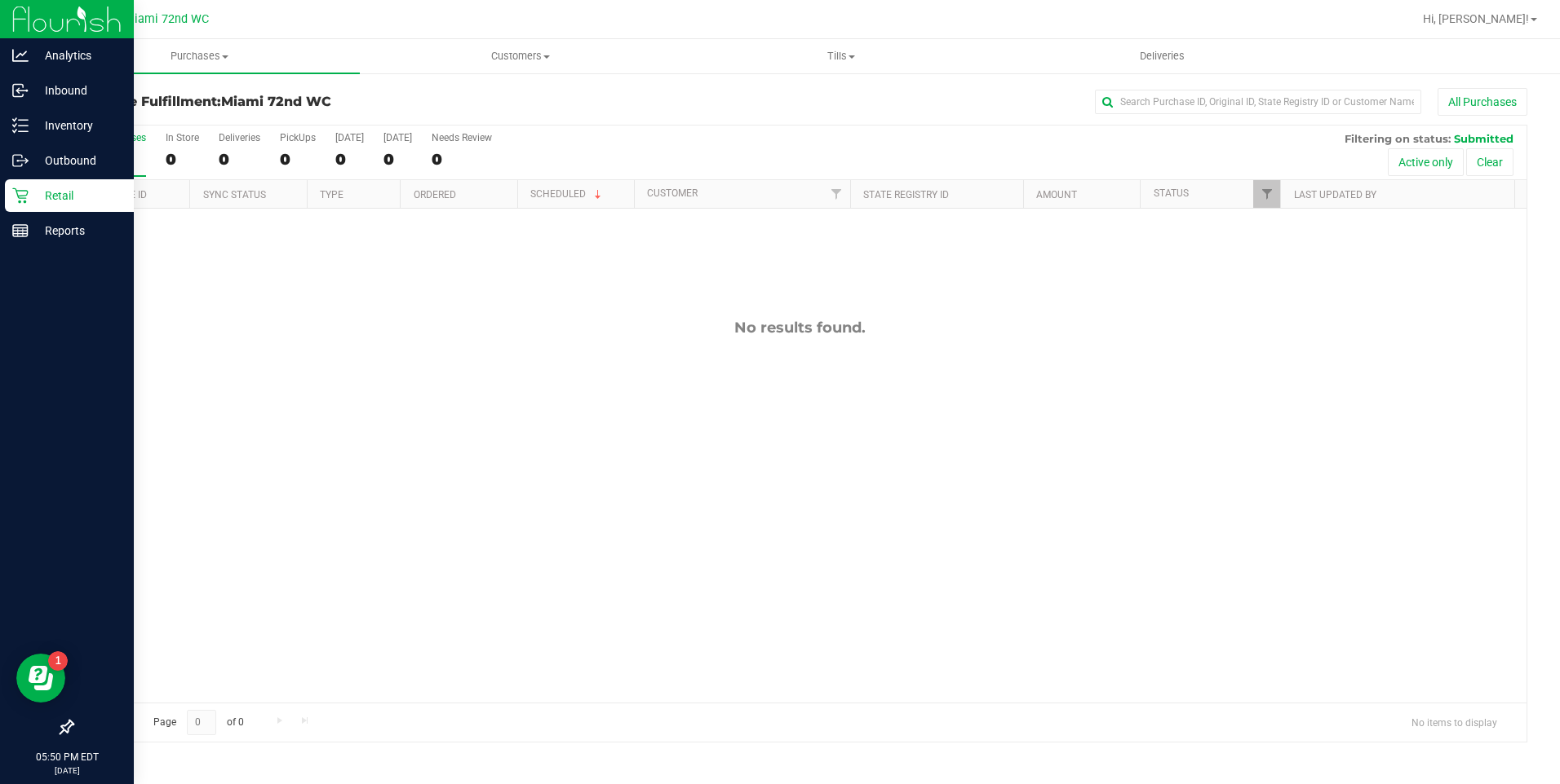
click at [34, 193] on p "Retail" at bounding box center [77, 196] width 98 height 20
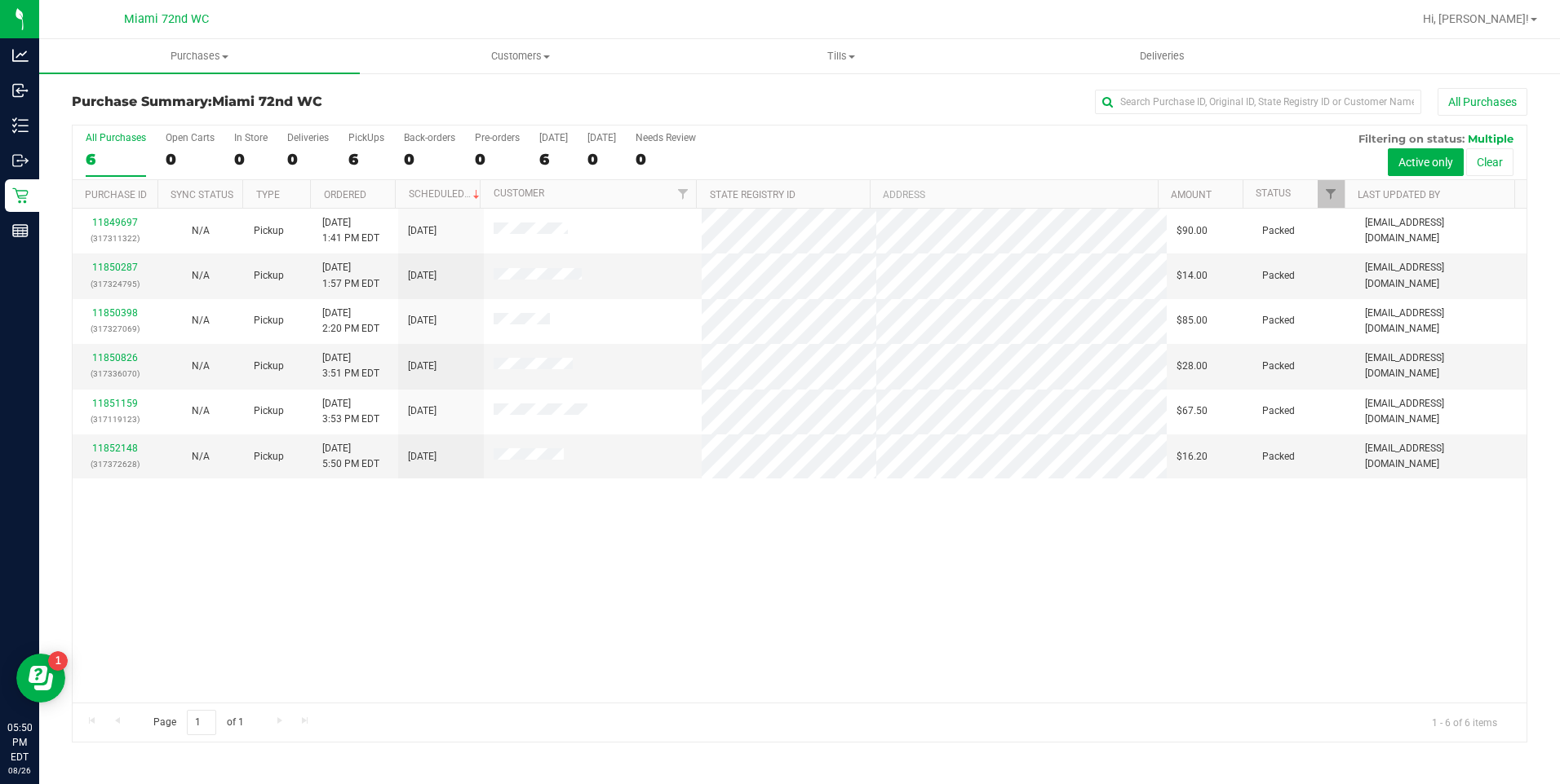
click at [889, 566] on div "11849697 (317311322) N/A Pickup [DATE] 1:41 PM EDT 8/26/2025 $90.00 Packed [EMA…" at bounding box center [799, 456] width 1454 height 494
click at [889, 564] on div "11849697 (317311322) N/A Pickup [DATE] 1:41 PM EDT 8/26/2025 $90.00 Packed [EMA…" at bounding box center [799, 456] width 1454 height 494
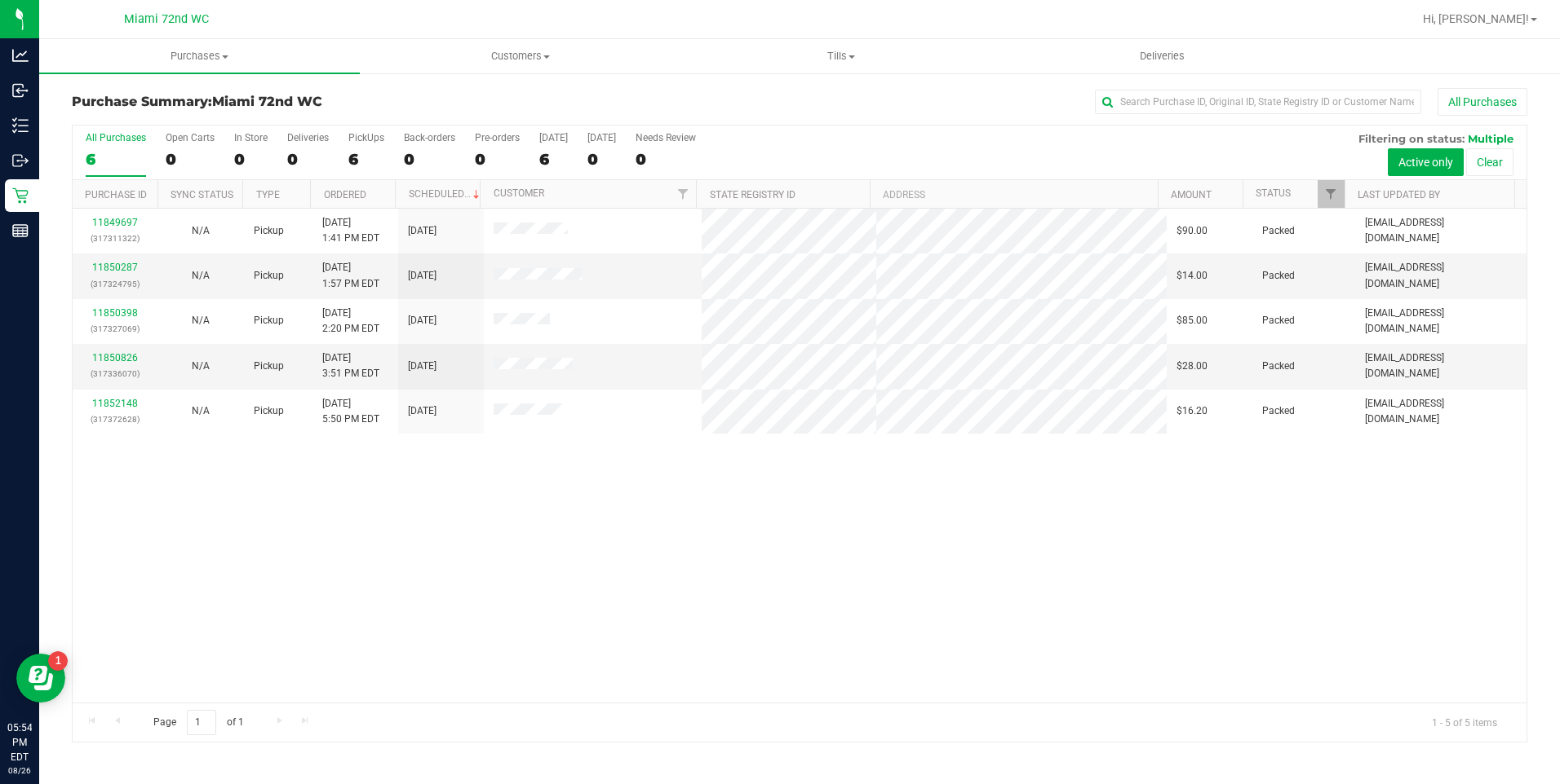
click at [576, 529] on div "11849697 (317311322) N/A Pickup [DATE] 1:41 PM EDT 8/26/2025 $90.00 Packed [EMA…" at bounding box center [799, 456] width 1454 height 494
click at [0, 0] on p "Retail" at bounding box center [0, 0] width 0 height 0
click at [718, 601] on div "11849697 (317311322) N/A Pickup [DATE] 1:41 PM EDT 8/26/2025 $90.00 Packed [EMA…" at bounding box center [799, 456] width 1454 height 494
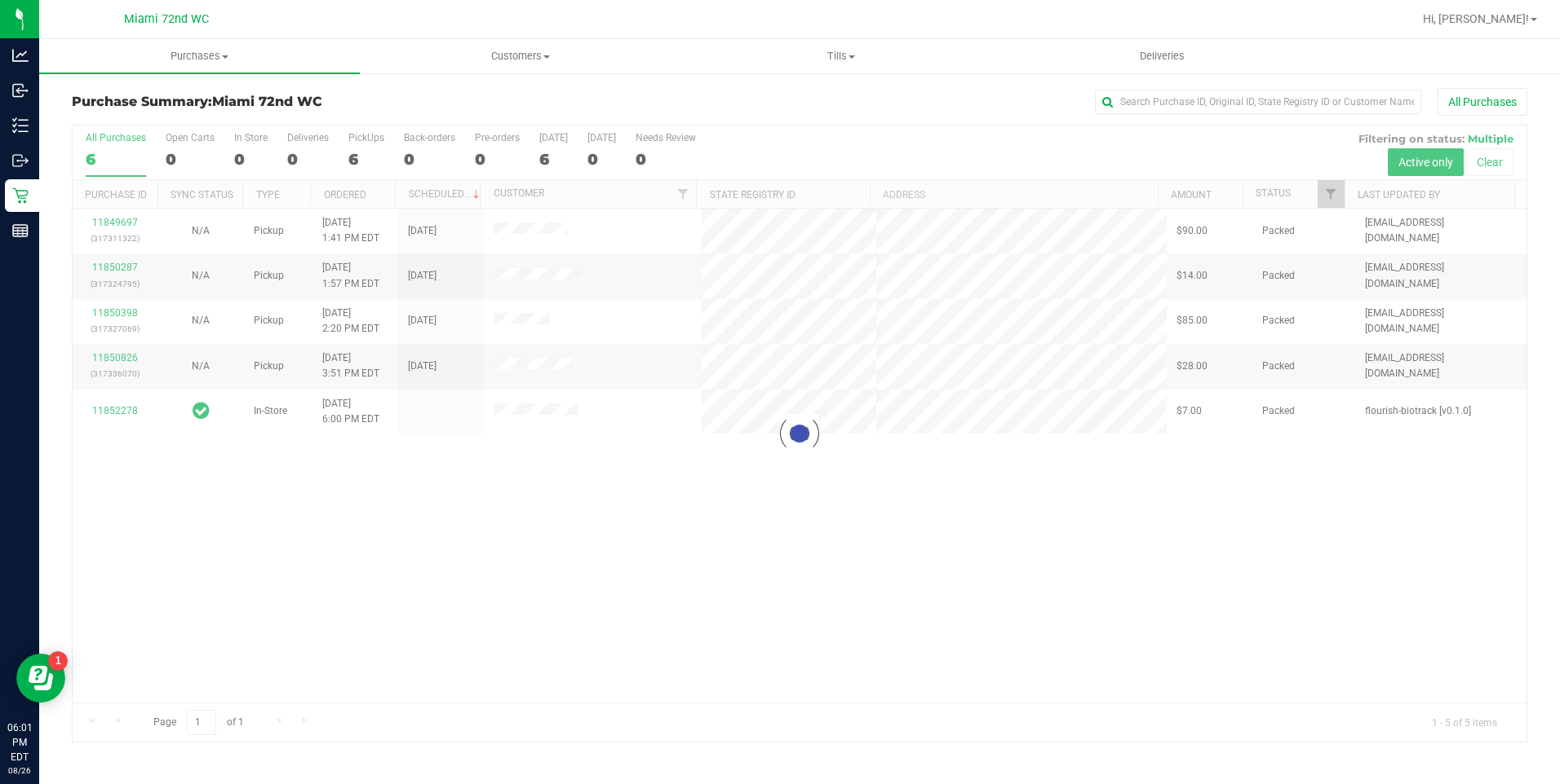
click at [894, 562] on div at bounding box center [799, 433] width 1454 height 616
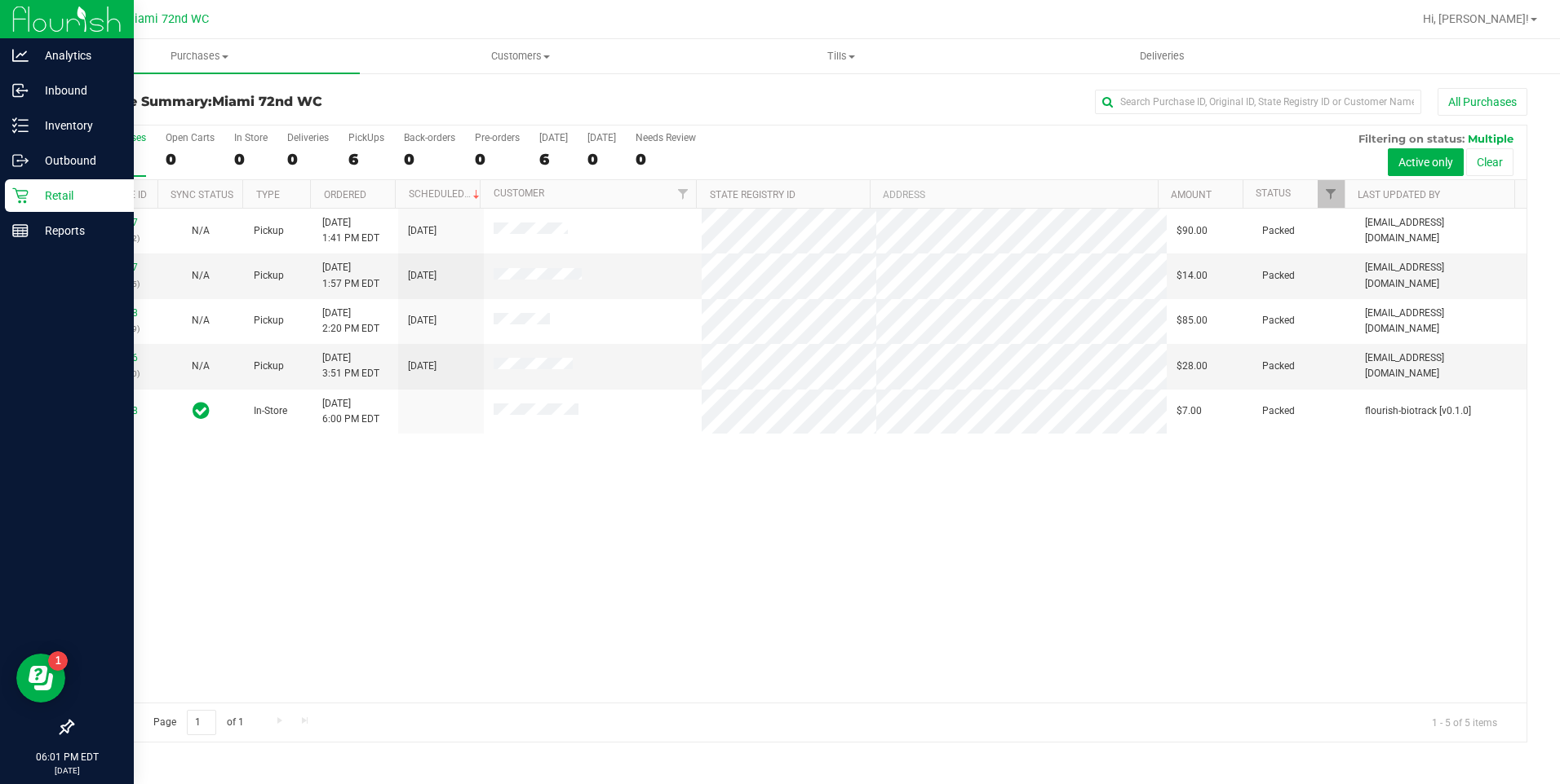
click at [19, 206] on div "Retail" at bounding box center [69, 196] width 129 height 33
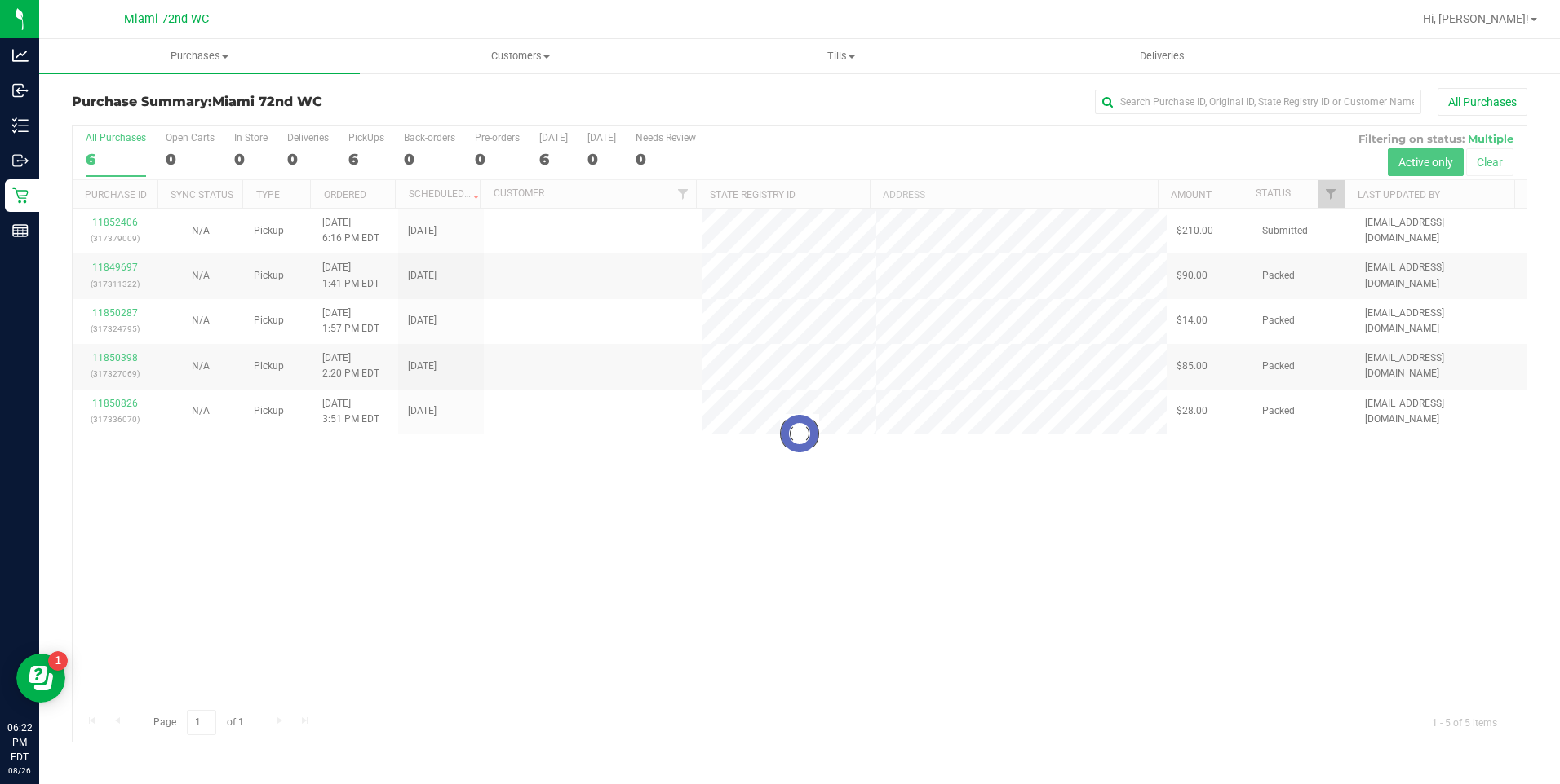
click at [345, 578] on div at bounding box center [799, 433] width 1454 height 616
click at [458, 583] on div "Loading... 11852406 (317379009) N/A Pickup [DATE] 6:16 PM EDT 8/27/2025 $210.00…" at bounding box center [799, 456] width 1454 height 494
